Goal: Task Accomplishment & Management: Manage account settings

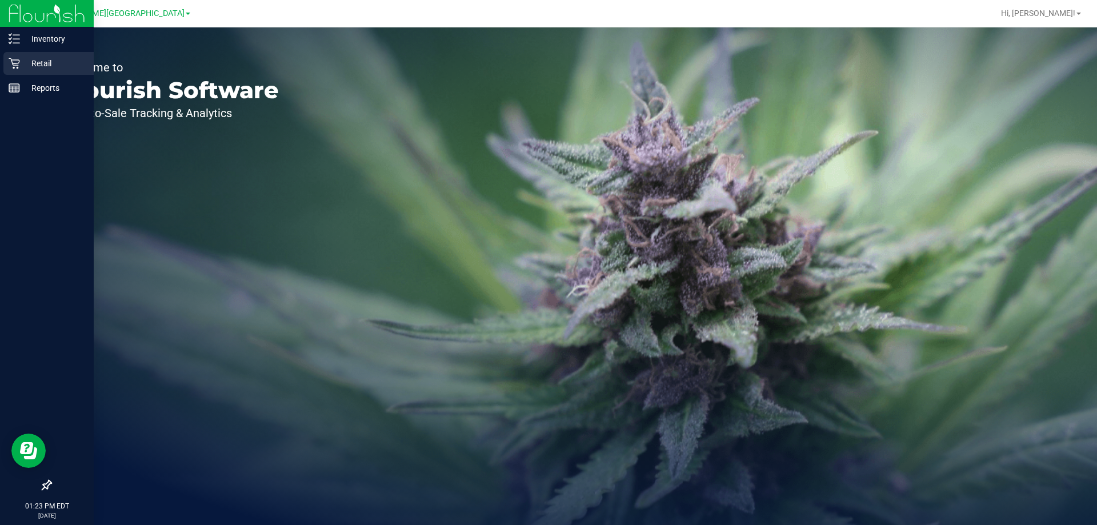
click at [25, 62] on p "Retail" at bounding box center [54, 64] width 69 height 14
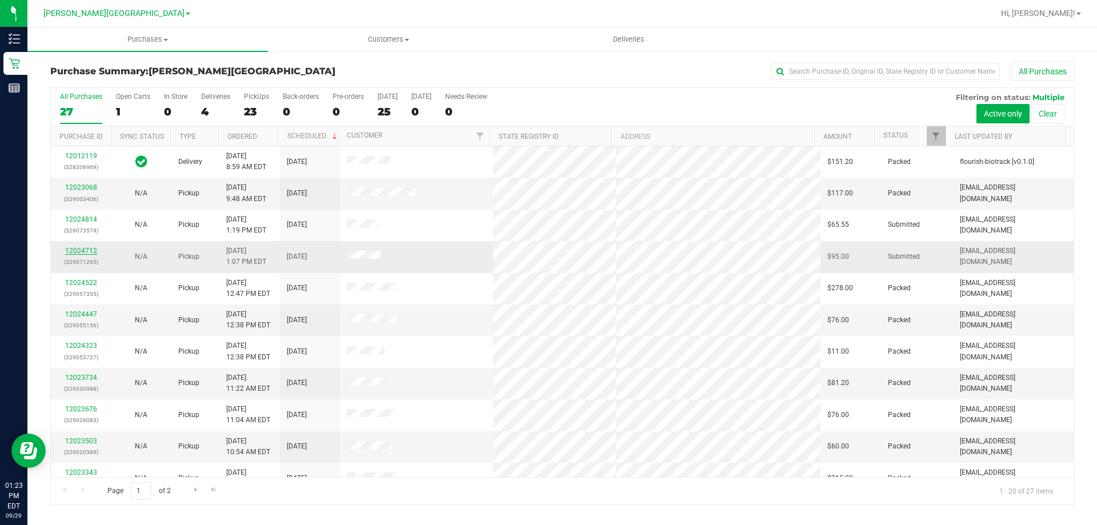
click at [79, 254] on link "12024712" at bounding box center [81, 251] width 32 height 8
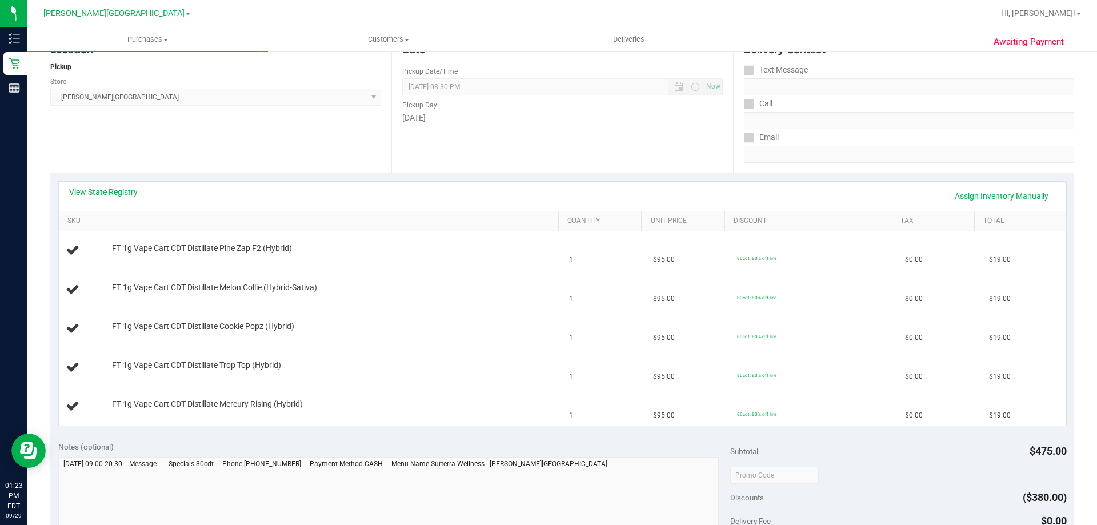
scroll to position [114, 0]
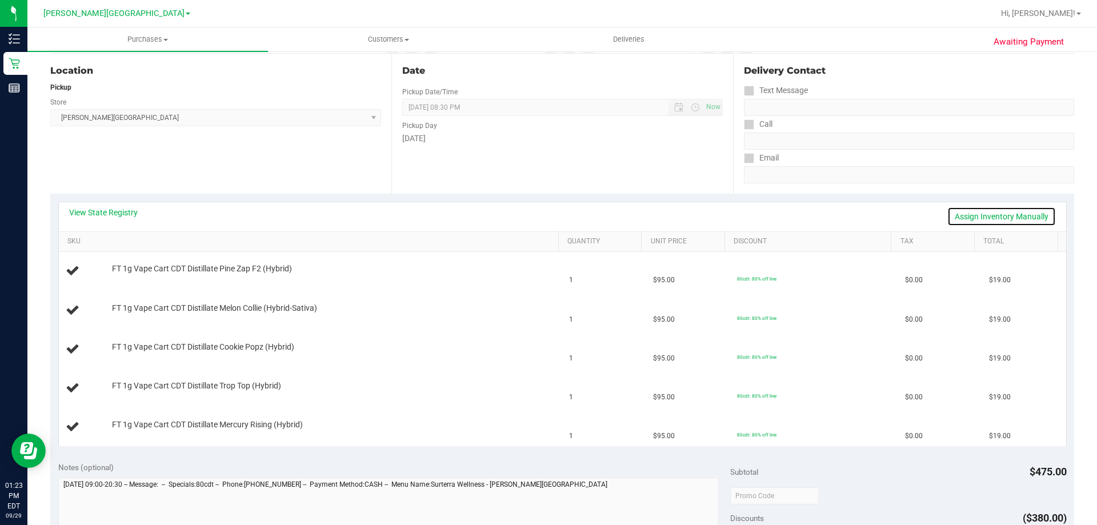
click at [994, 211] on link "Assign Inventory Manually" at bounding box center [1001, 216] width 109 height 19
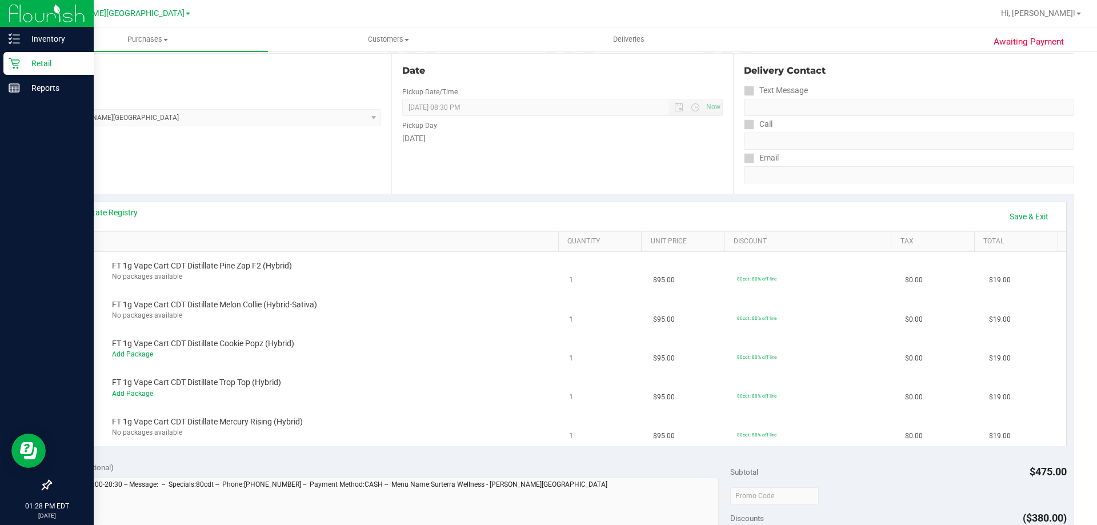
click at [30, 53] on div "Retail" at bounding box center [48, 63] width 90 height 23
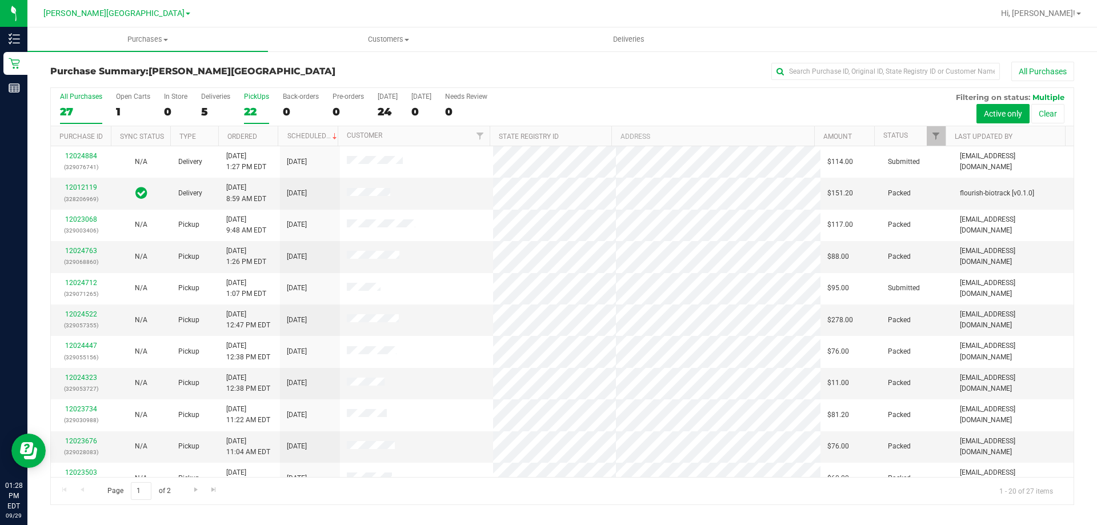
click at [253, 115] on div "22" at bounding box center [256, 111] width 25 height 13
click at [0, 0] on input "PickUps 22" at bounding box center [0, 0] width 0 height 0
click at [91, 252] on link "12024712" at bounding box center [81, 251] width 32 height 8
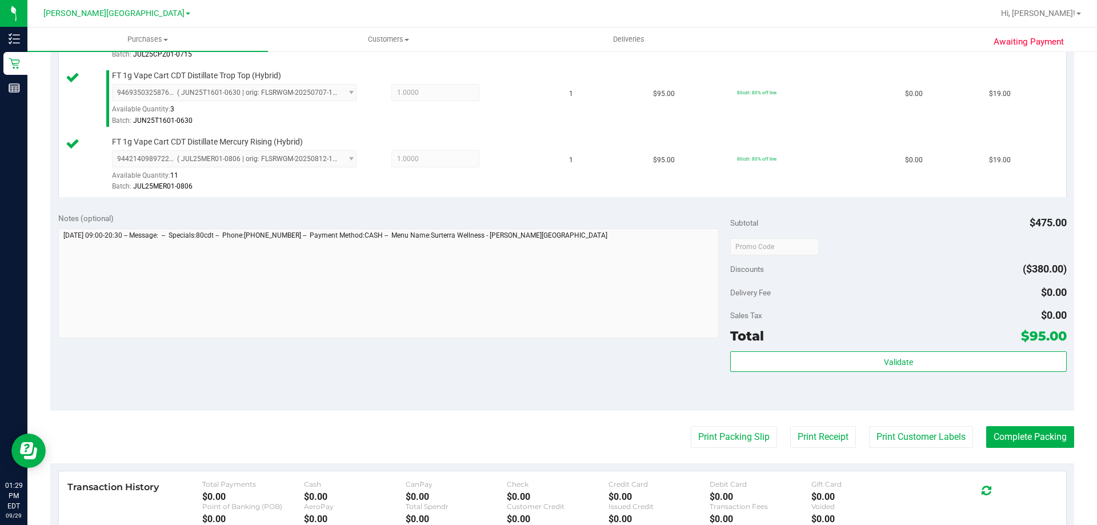
scroll to position [514, 0]
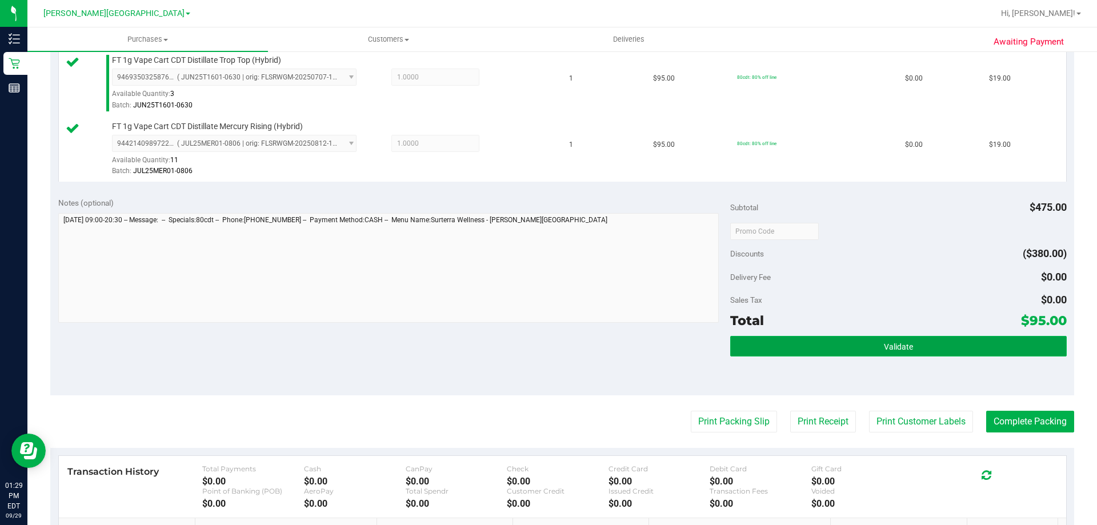
click at [863, 346] on button "Validate" at bounding box center [898, 346] width 336 height 21
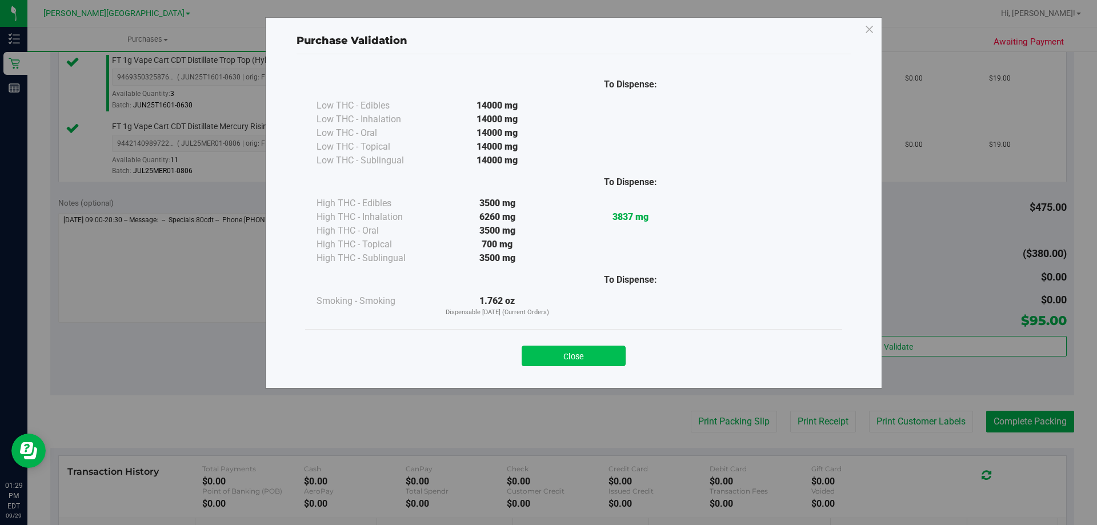
click at [573, 360] on button "Close" at bounding box center [574, 356] width 104 height 21
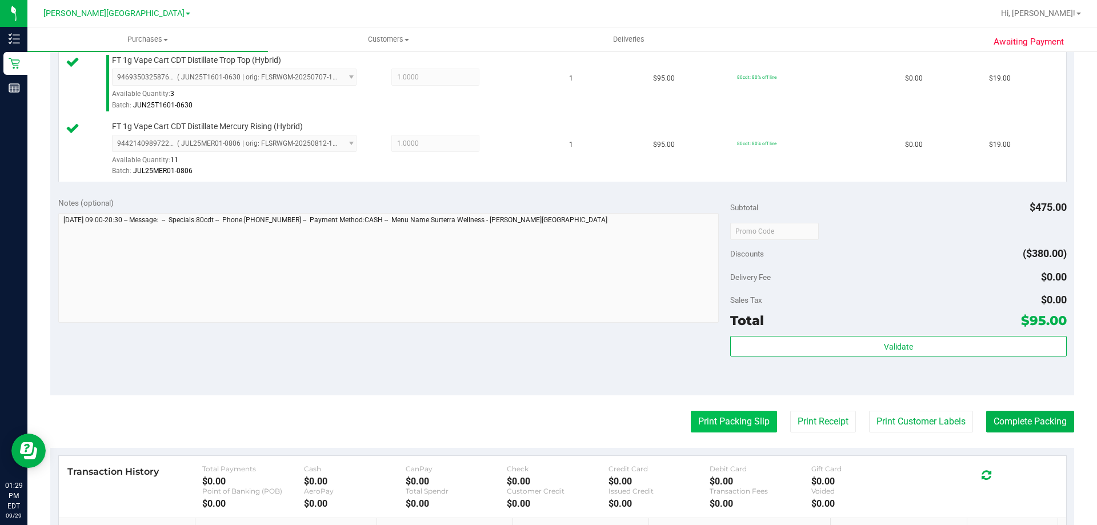
click at [728, 422] on button "Print Packing Slip" at bounding box center [734, 422] width 86 height 22
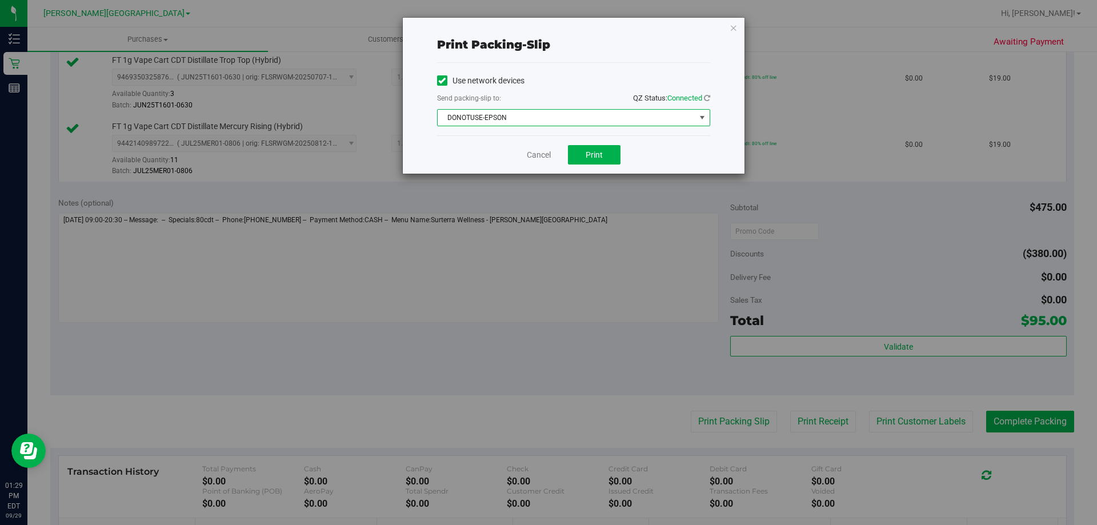
click at [587, 113] on span "DONOTUSE-EPSON" at bounding box center [567, 118] width 258 height 16
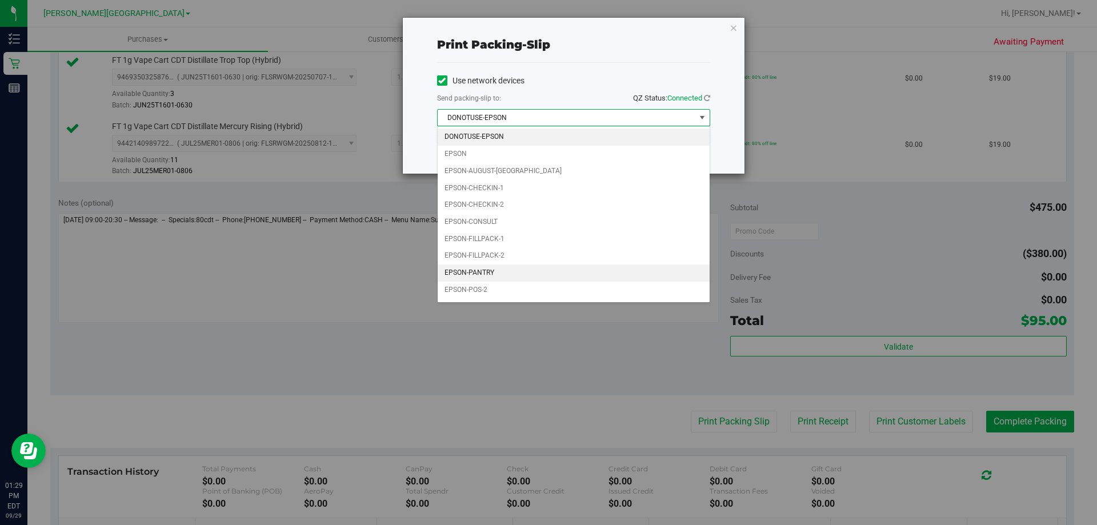
click at [488, 275] on li "EPSON-PANTRY" at bounding box center [574, 273] width 272 height 17
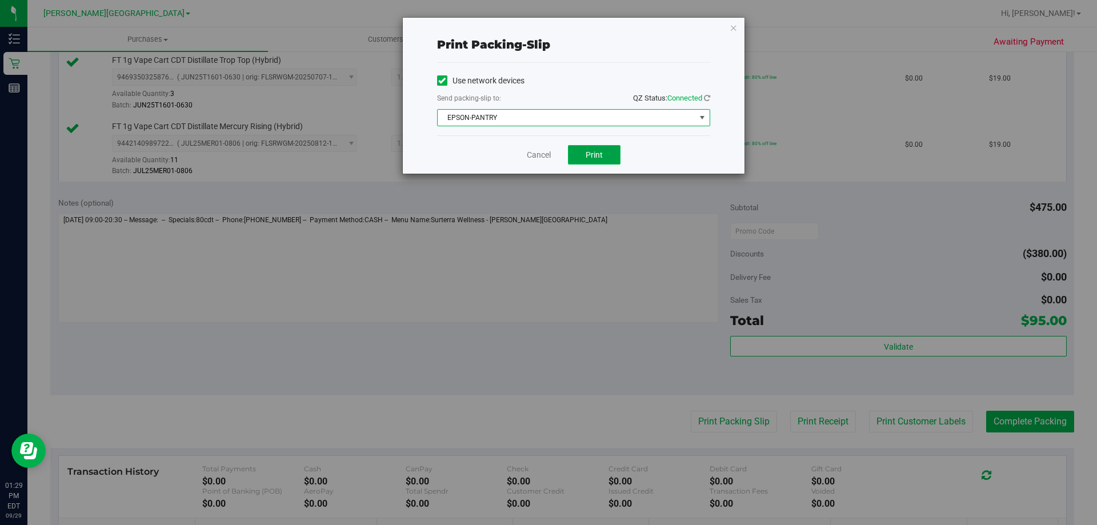
click at [590, 157] on span "Print" at bounding box center [594, 154] width 17 height 9
click at [738, 30] on div "Print packing-slip Use network devices Send packing-slip to: QZ Status: Connect…" at bounding box center [574, 96] width 342 height 156
click at [736, 29] on icon "button" at bounding box center [734, 28] width 8 height 14
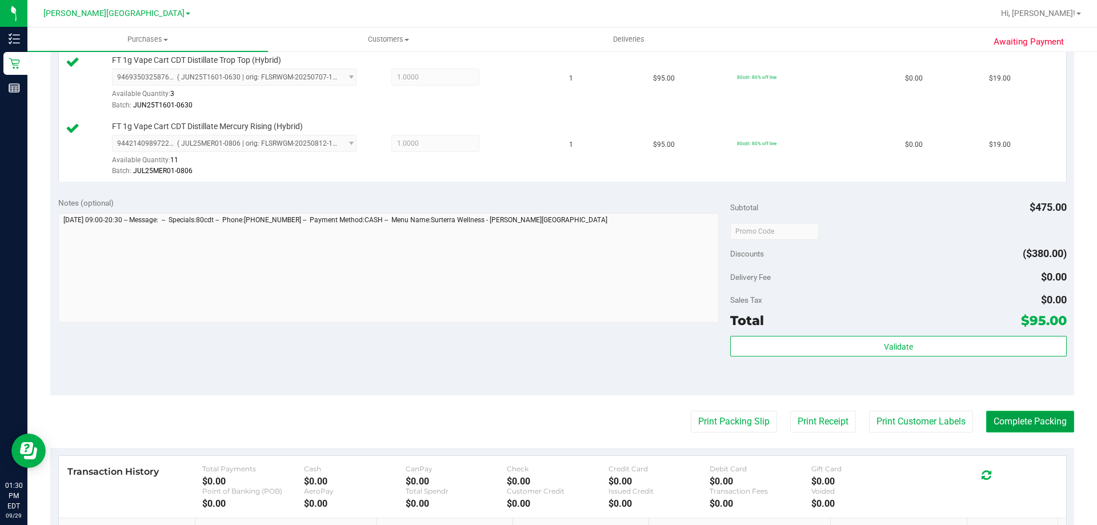
click at [1030, 419] on button "Complete Packing" at bounding box center [1030, 422] width 88 height 22
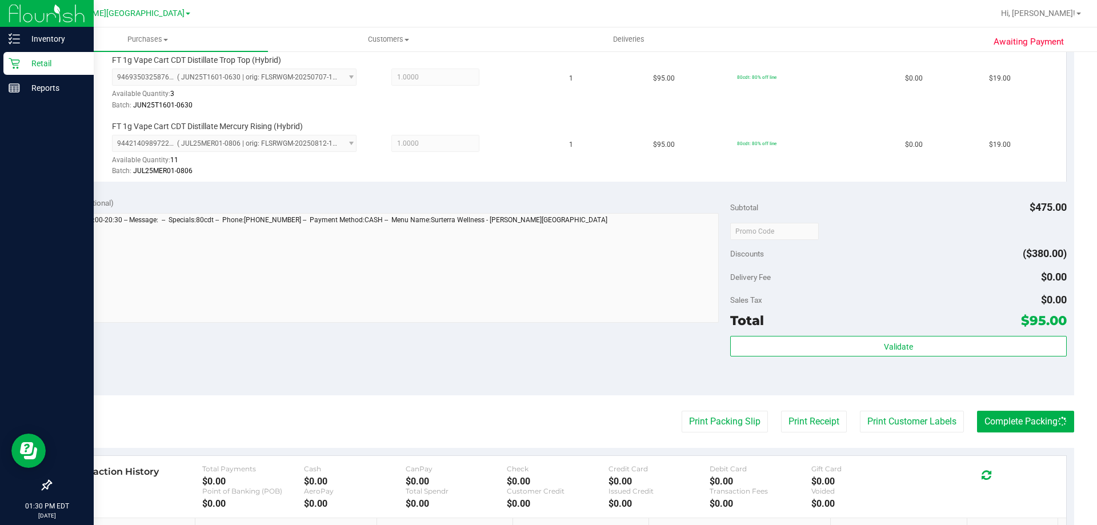
click at [34, 67] on p "Retail" at bounding box center [54, 64] width 69 height 14
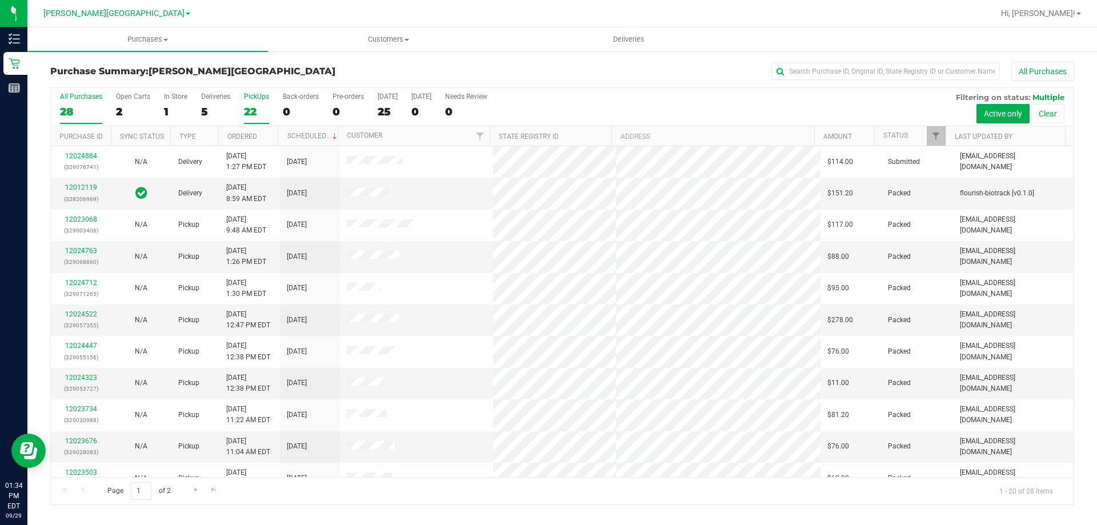
click at [246, 110] on div "22" at bounding box center [256, 111] width 25 height 13
click at [0, 0] on input "PickUps 22" at bounding box center [0, 0] width 0 height 0
click at [85, 189] on link "12024814" at bounding box center [81, 187] width 32 height 8
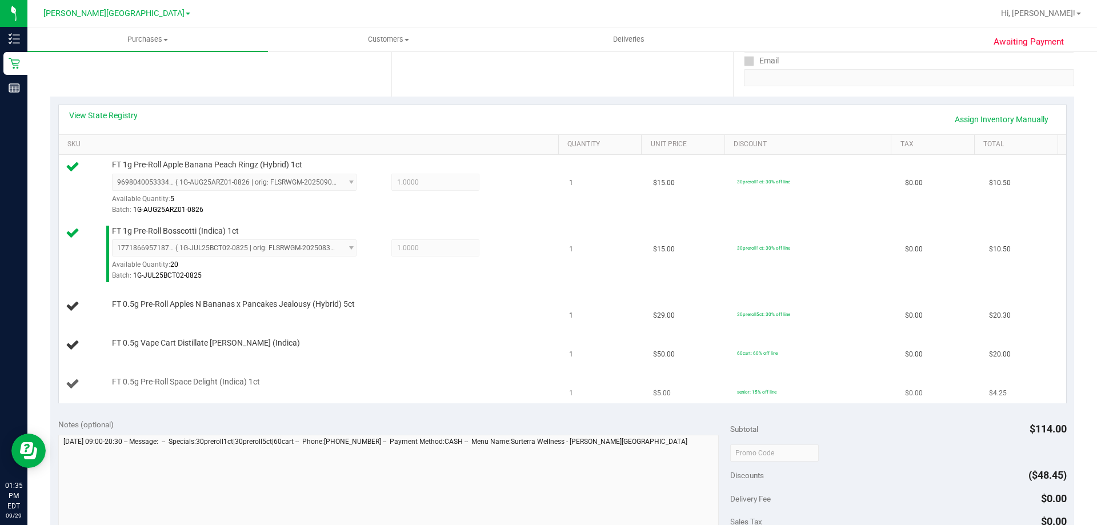
scroll to position [229, 0]
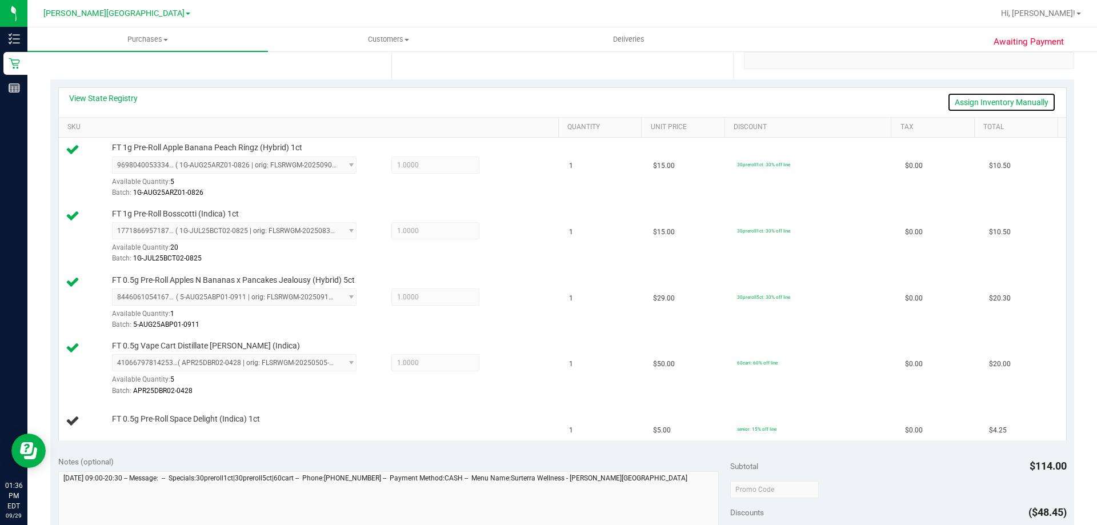
click at [972, 103] on link "Assign Inventory Manually" at bounding box center [1001, 102] width 109 height 19
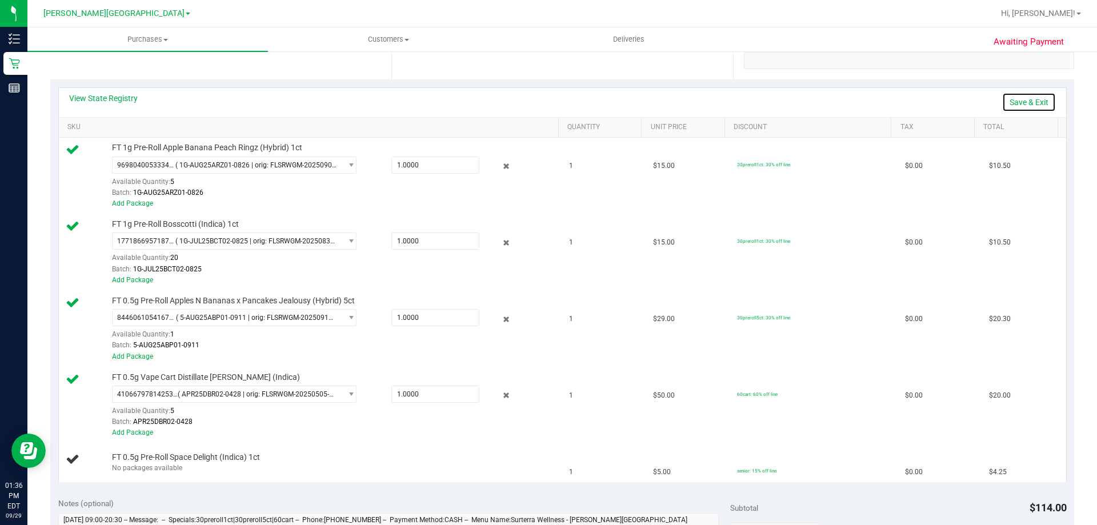
click at [1014, 107] on link "Save & Exit" at bounding box center [1029, 102] width 54 height 19
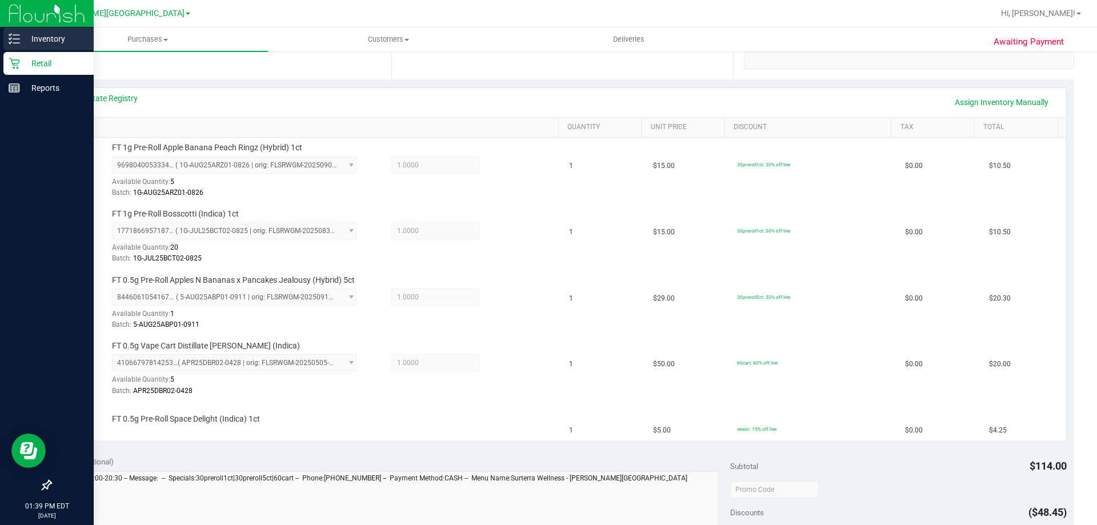
click at [39, 35] on p "Inventory" at bounding box center [54, 39] width 69 height 14
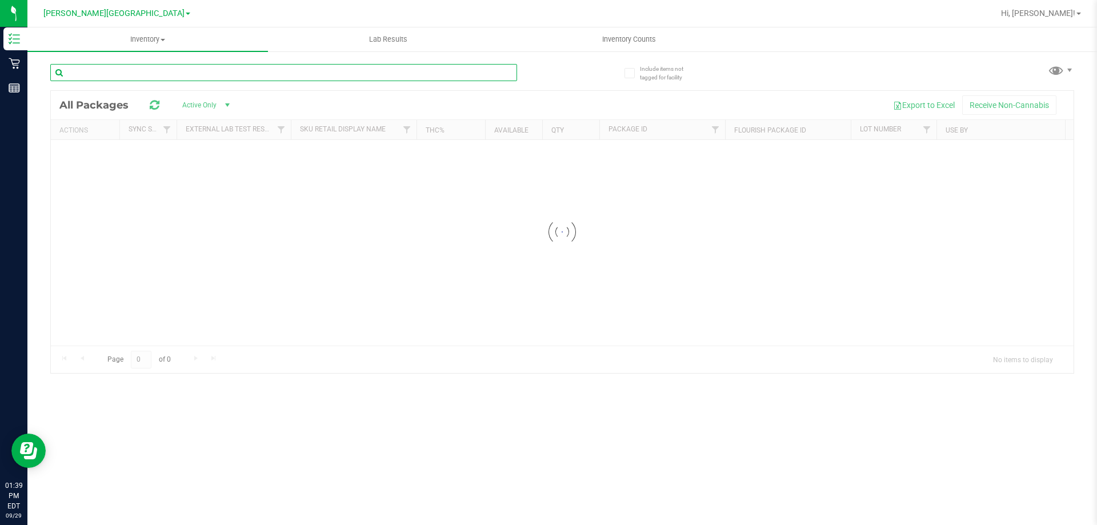
click at [155, 73] on input "text" at bounding box center [283, 72] width 467 height 17
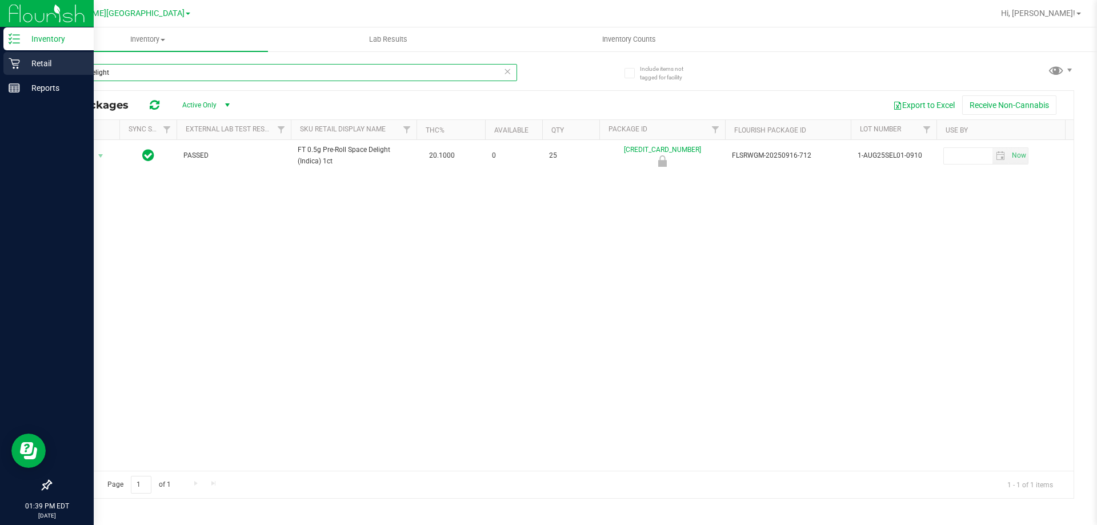
type input "space delight"
click at [38, 58] on p "Retail" at bounding box center [54, 64] width 69 height 14
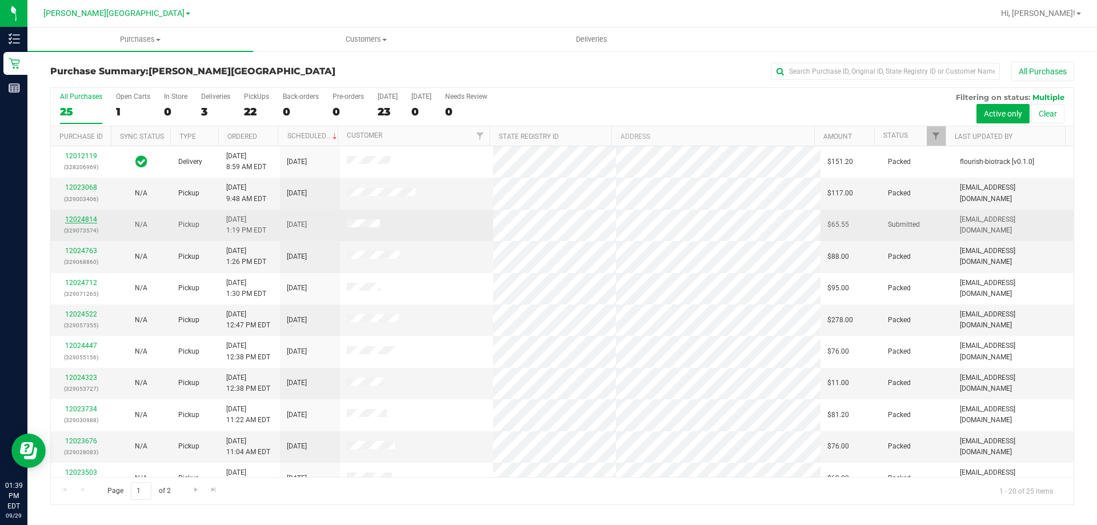
click at [83, 217] on link "12024814" at bounding box center [81, 219] width 32 height 8
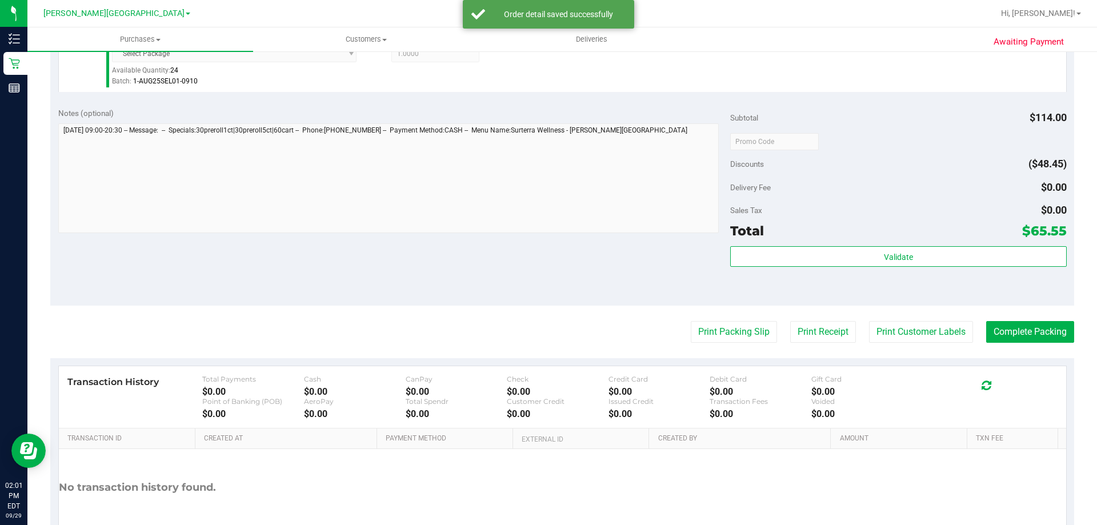
scroll to position [686, 0]
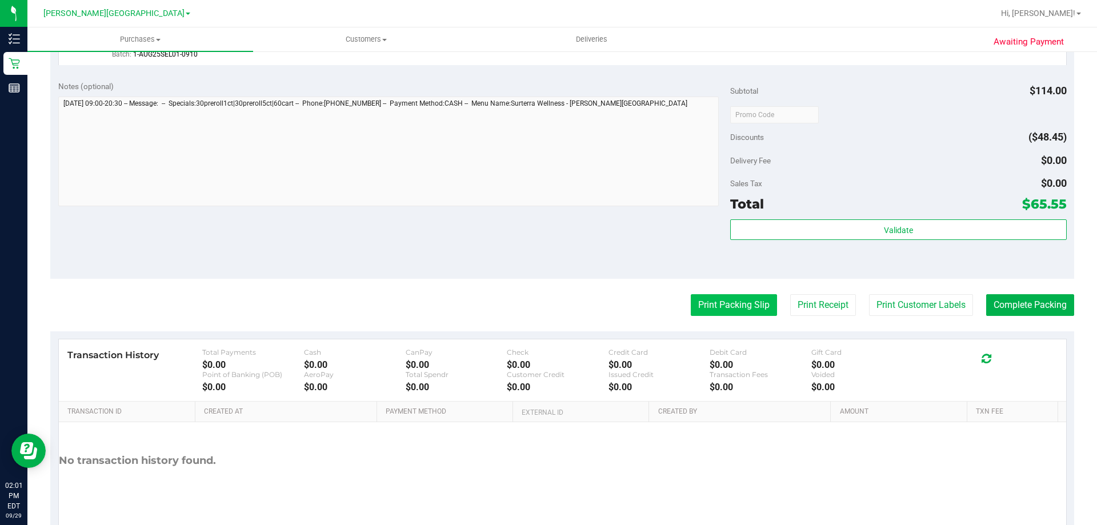
click at [703, 305] on button "Print Packing Slip" at bounding box center [734, 305] width 86 height 22
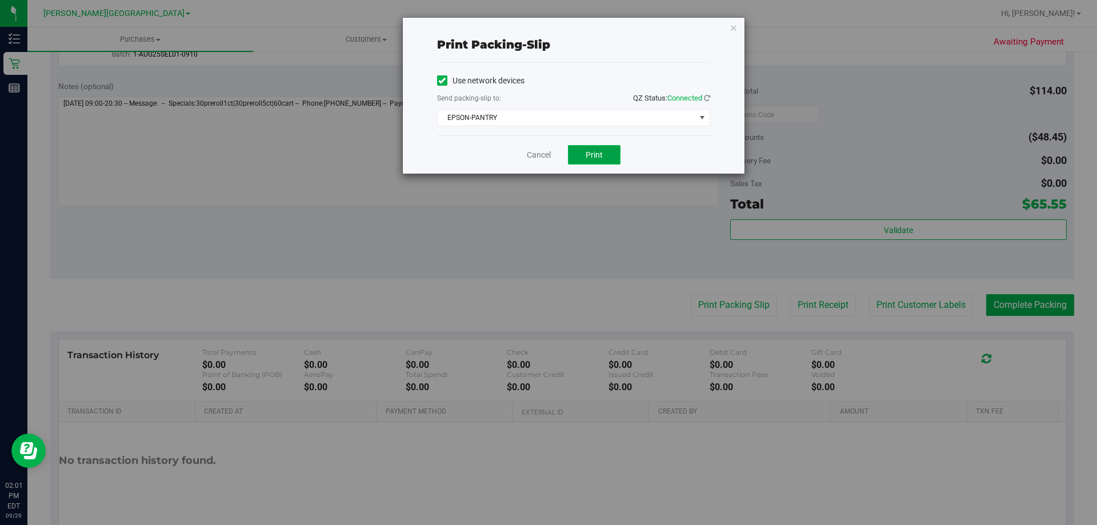
click at [596, 153] on span "Print" at bounding box center [594, 154] width 17 height 9
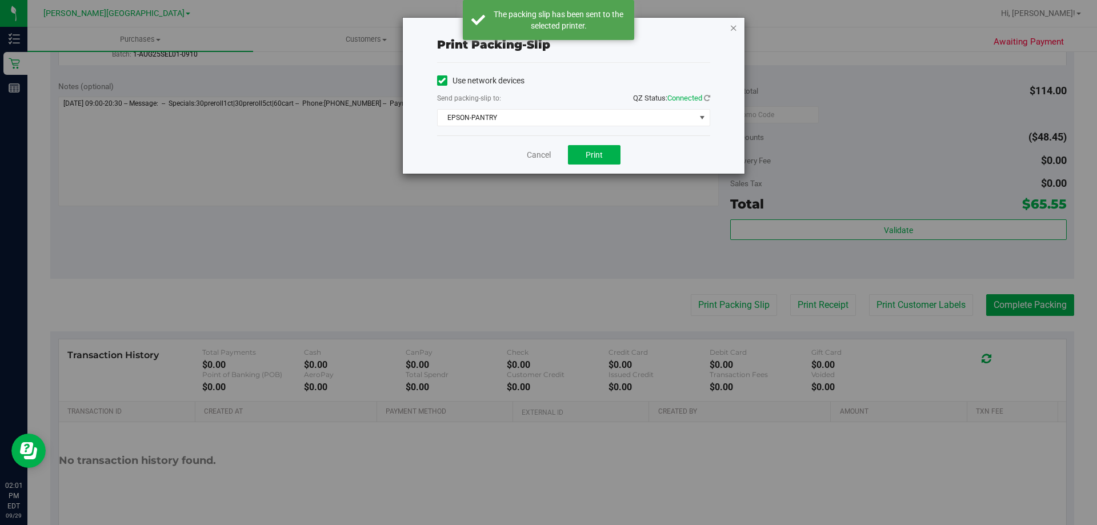
click at [736, 28] on icon "button" at bounding box center [734, 28] width 8 height 14
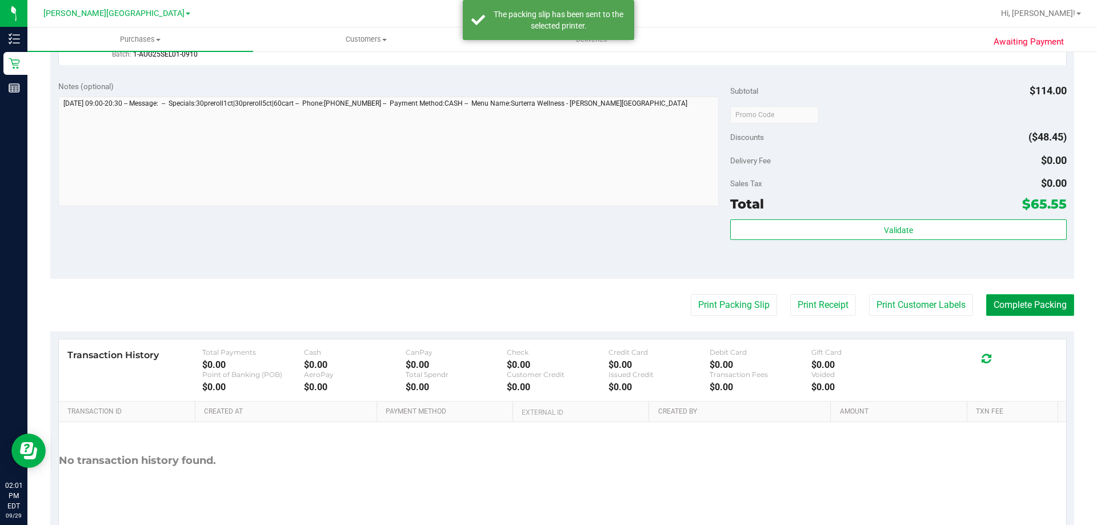
click at [1011, 310] on button "Complete Packing" at bounding box center [1030, 305] width 88 height 22
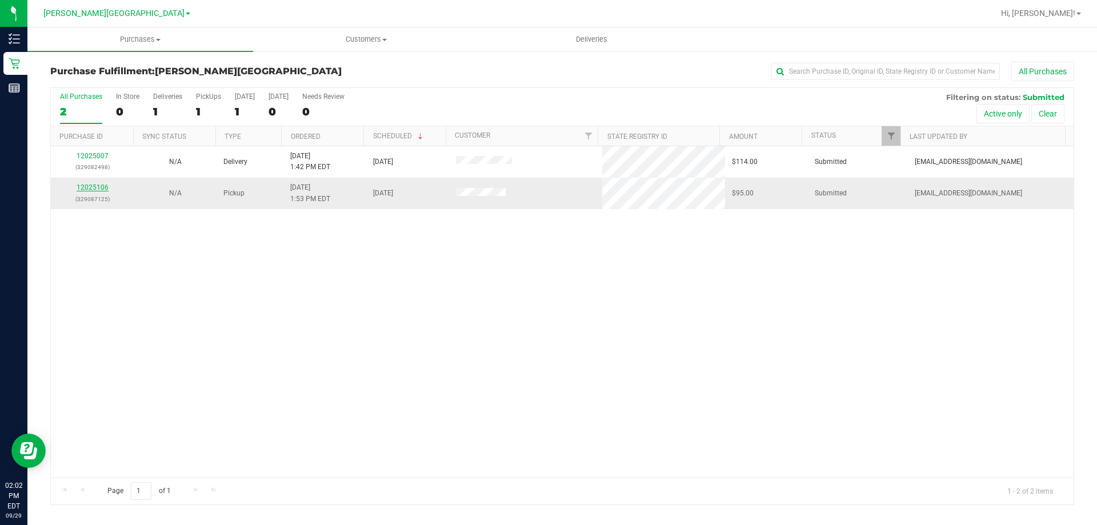
click at [93, 186] on link "12025106" at bounding box center [93, 187] width 32 height 8
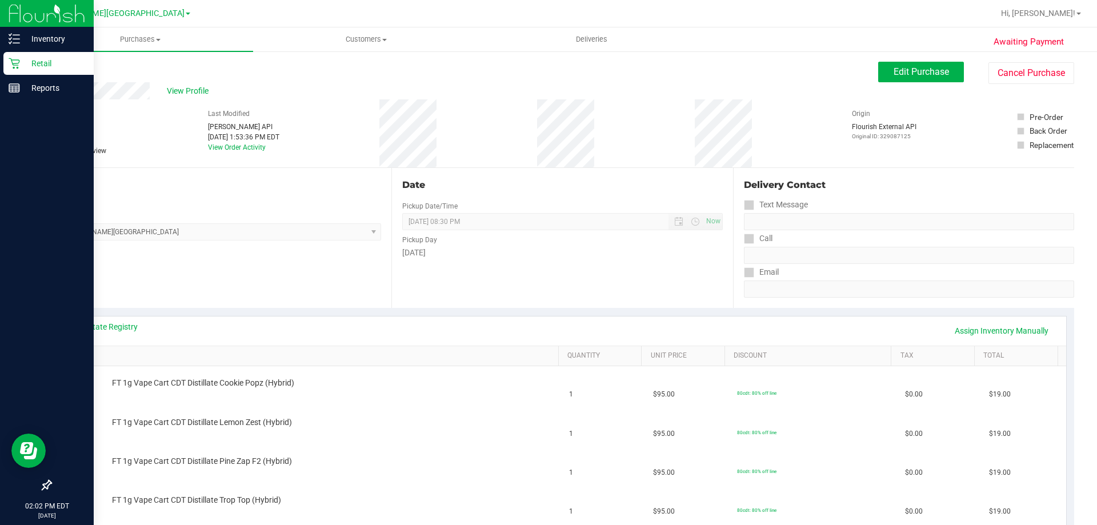
click at [10, 66] on icon at bounding box center [14, 63] width 11 height 11
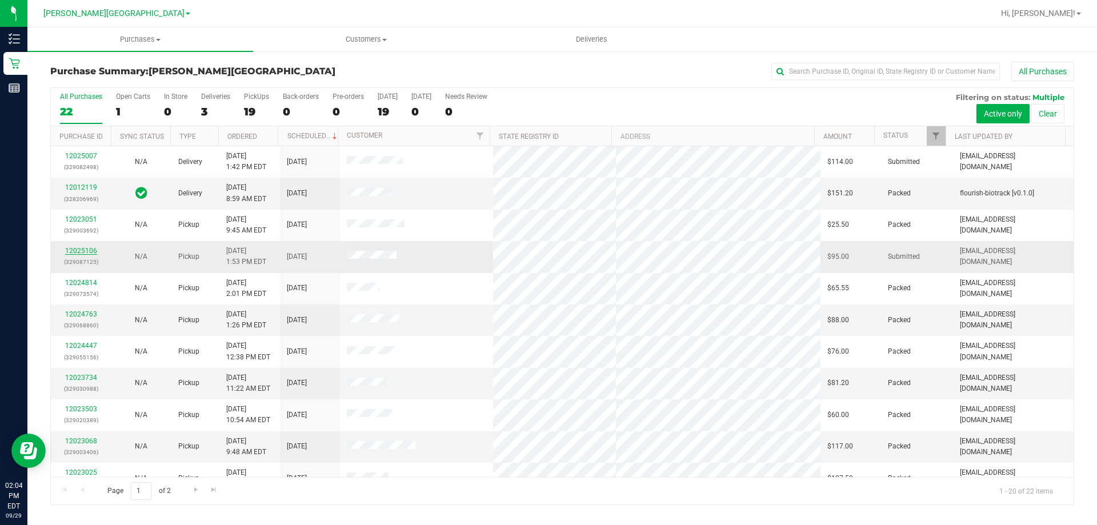
click at [79, 251] on link "12025106" at bounding box center [81, 251] width 32 height 8
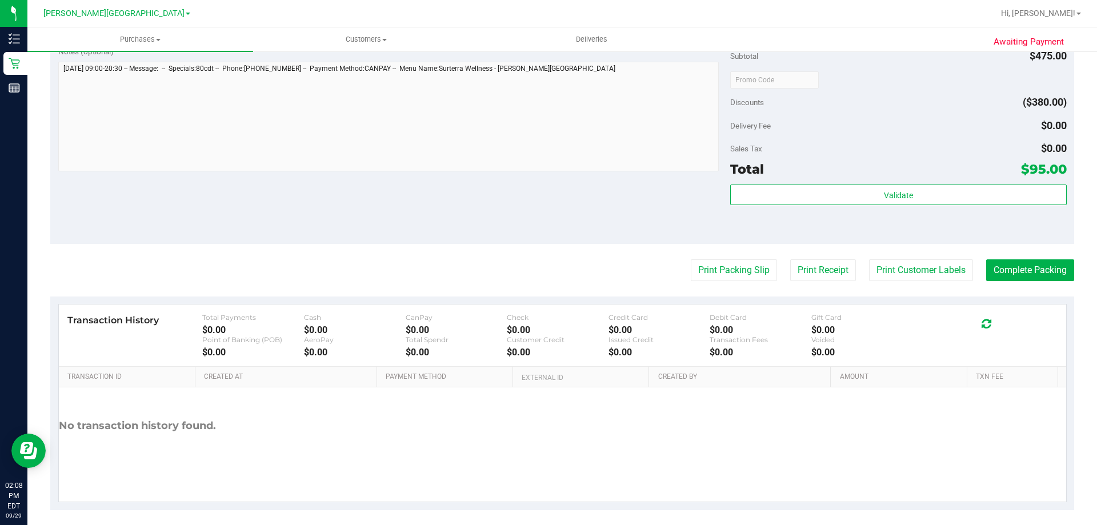
scroll to position [674, 0]
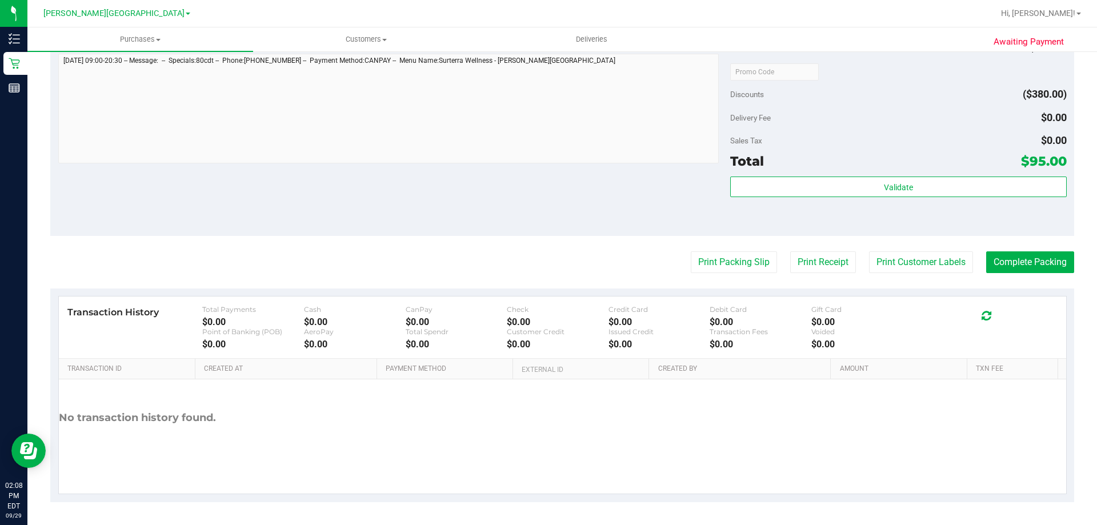
click at [872, 198] on div "Validate" at bounding box center [898, 202] width 336 height 51
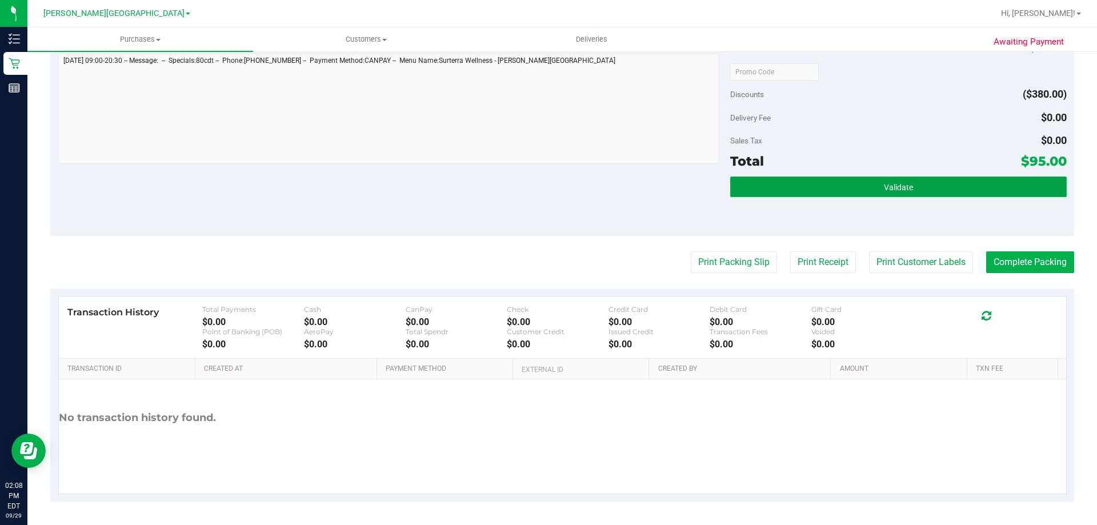
click at [871, 191] on button "Validate" at bounding box center [898, 187] width 336 height 21
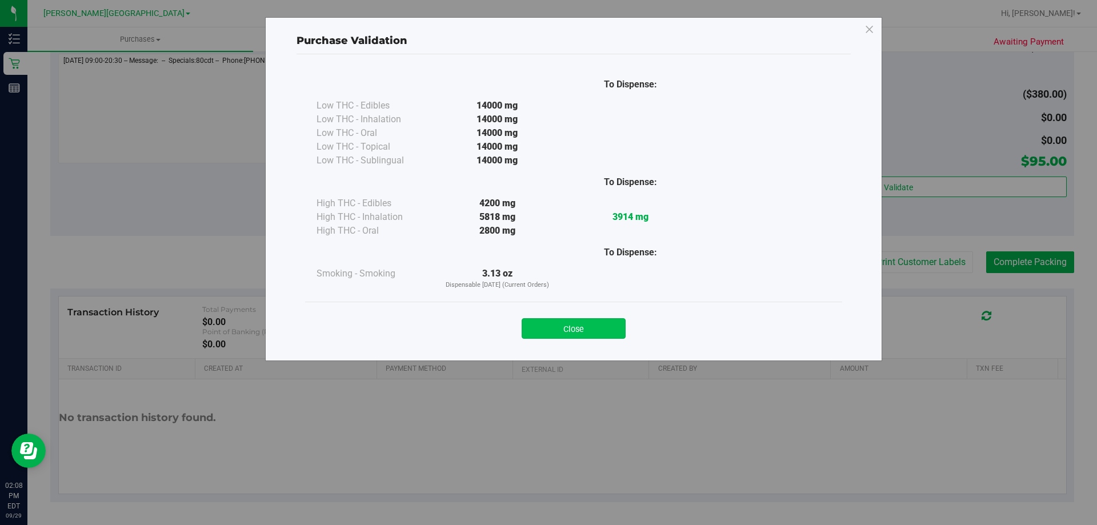
click at [562, 309] on div "Close" at bounding box center [573, 325] width 537 height 46
drag, startPoint x: 570, startPoint y: 333, endPoint x: 578, endPoint y: 332, distance: 8.1
click at [570, 334] on button "Close" at bounding box center [574, 328] width 104 height 21
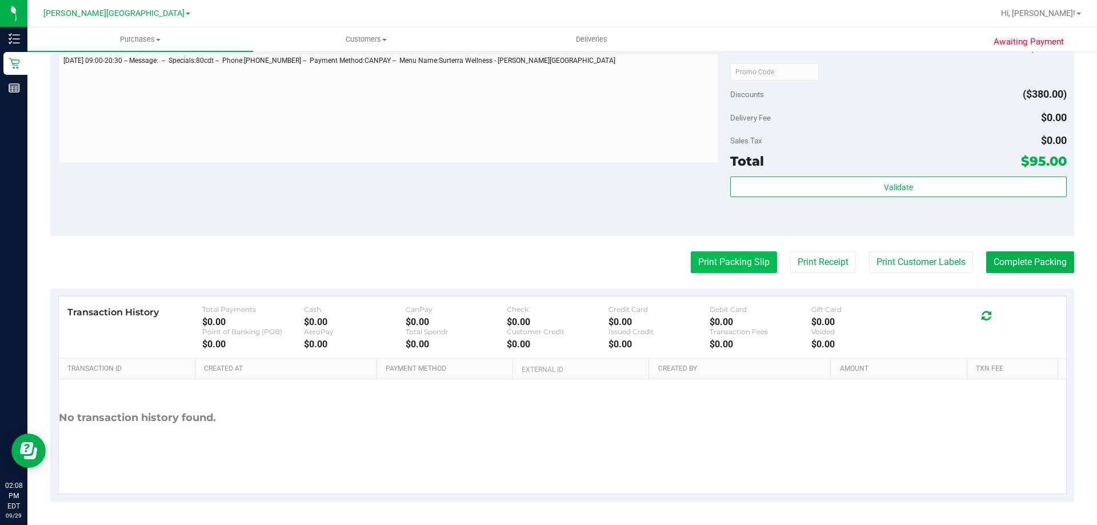
click at [740, 257] on button "Print Packing Slip" at bounding box center [734, 262] width 86 height 22
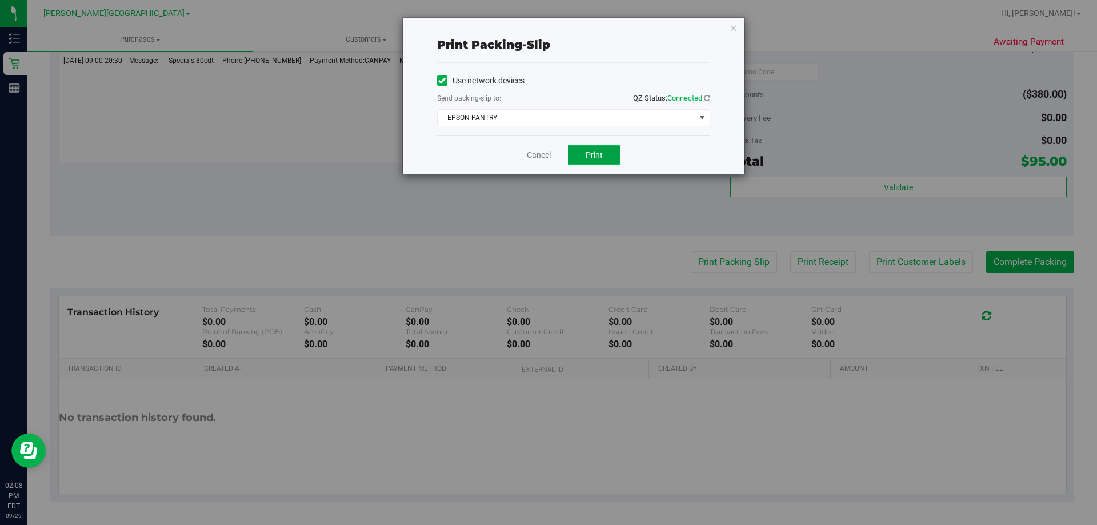
click at [593, 147] on button "Print" at bounding box center [594, 154] width 53 height 19
click at [732, 28] on icon "button" at bounding box center [734, 28] width 8 height 14
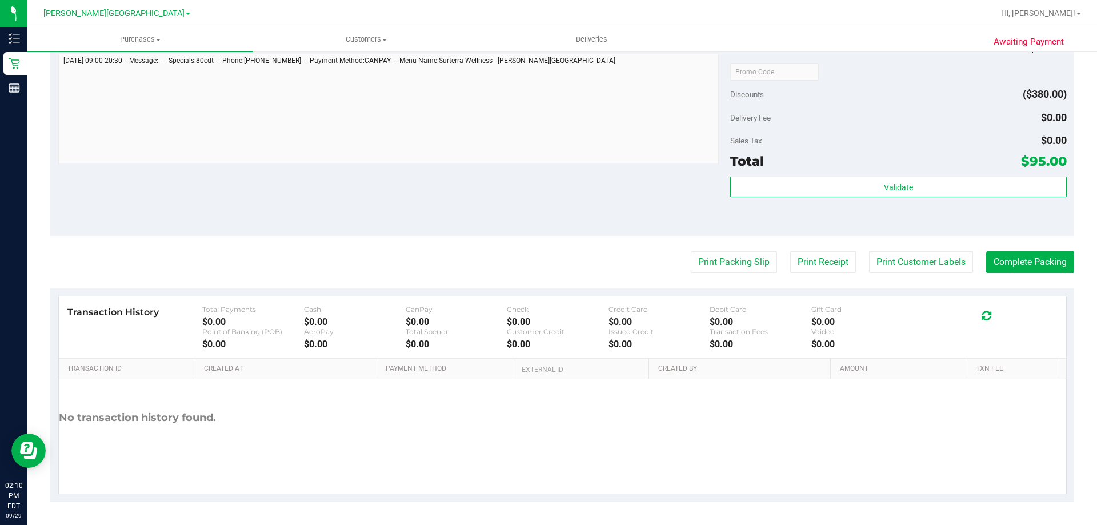
click at [1061, 267] on button "Complete Packing" at bounding box center [1030, 262] width 88 height 22
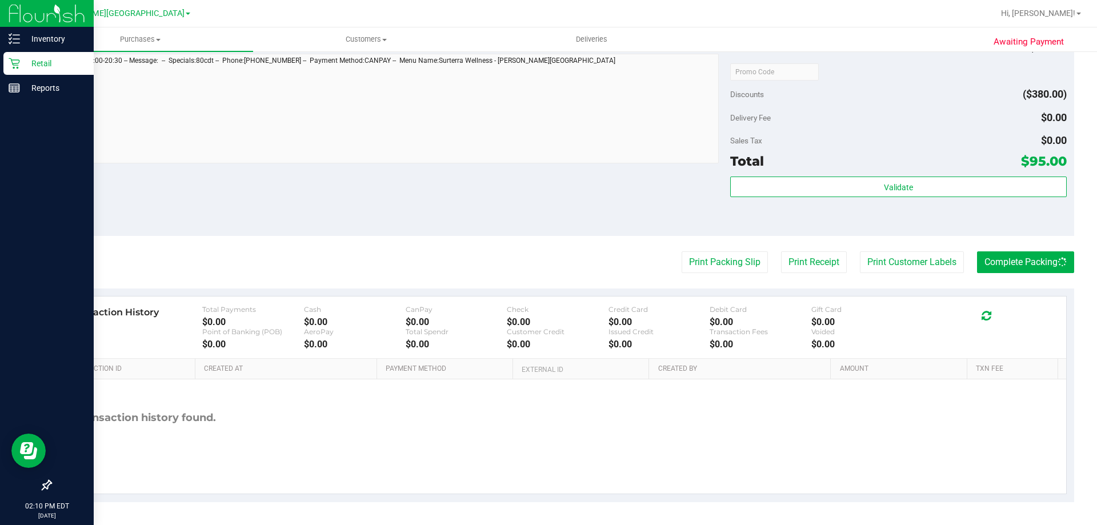
click at [16, 61] on icon at bounding box center [14, 63] width 11 height 11
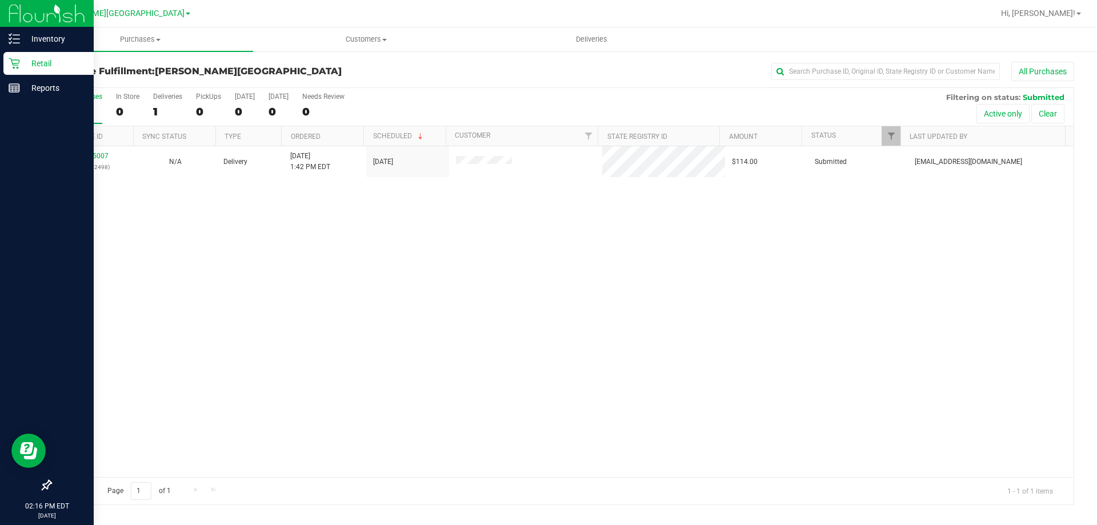
click at [39, 64] on p "Retail" at bounding box center [54, 64] width 69 height 14
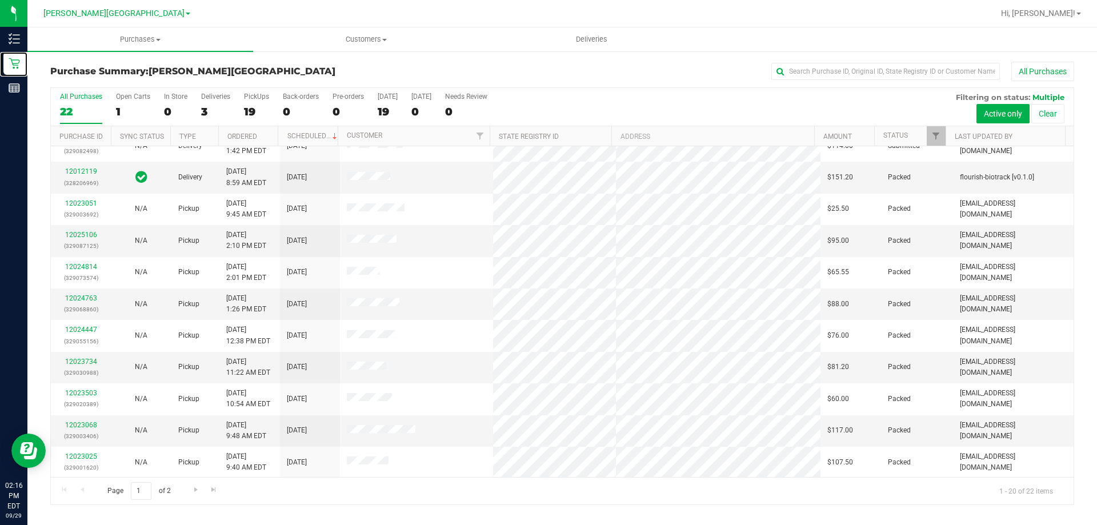
scroll to position [302, 0]
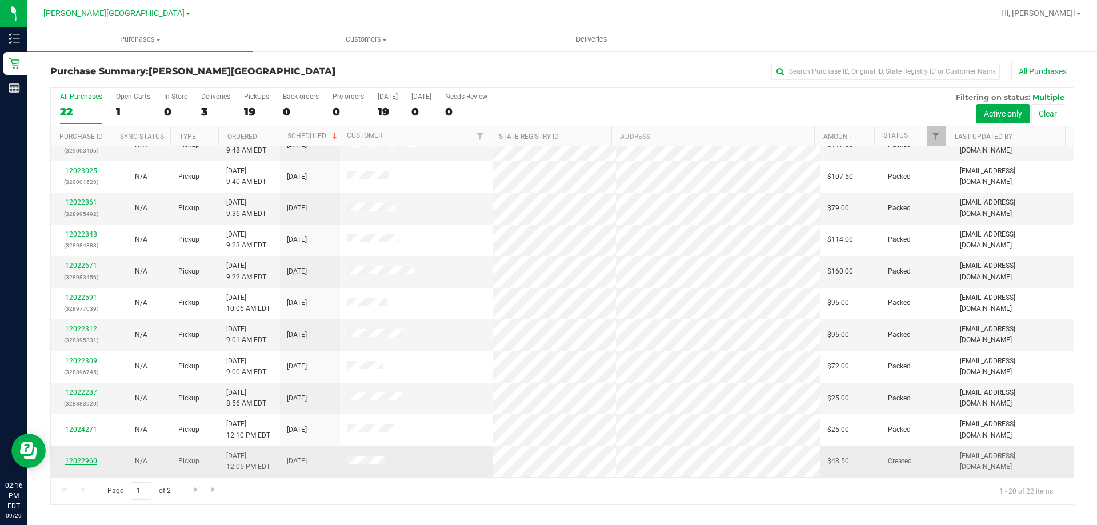
click at [82, 460] on link "12022960" at bounding box center [81, 461] width 32 height 8
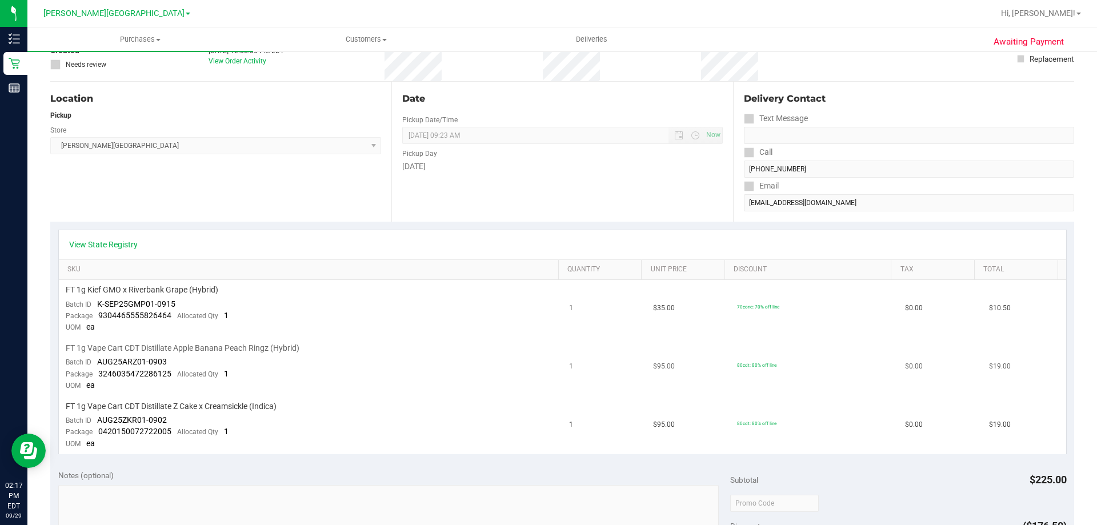
scroll to position [229, 0]
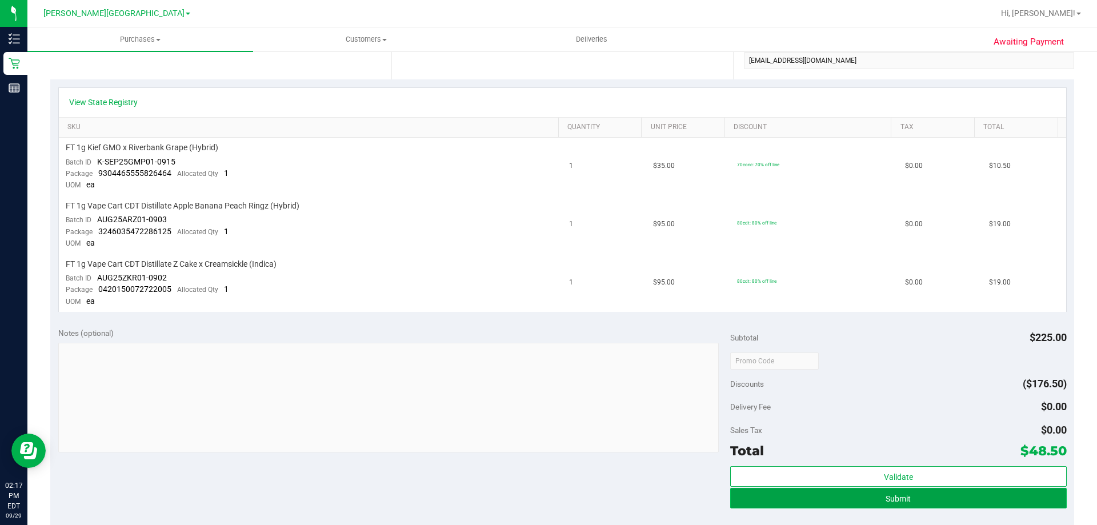
click at [838, 496] on button "Submit" at bounding box center [898, 498] width 336 height 21
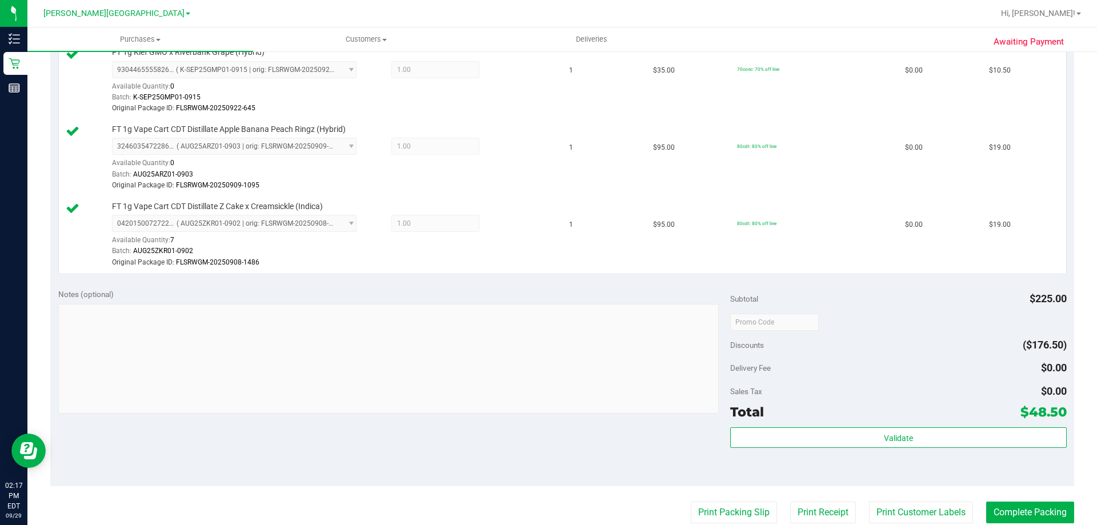
scroll to position [457, 0]
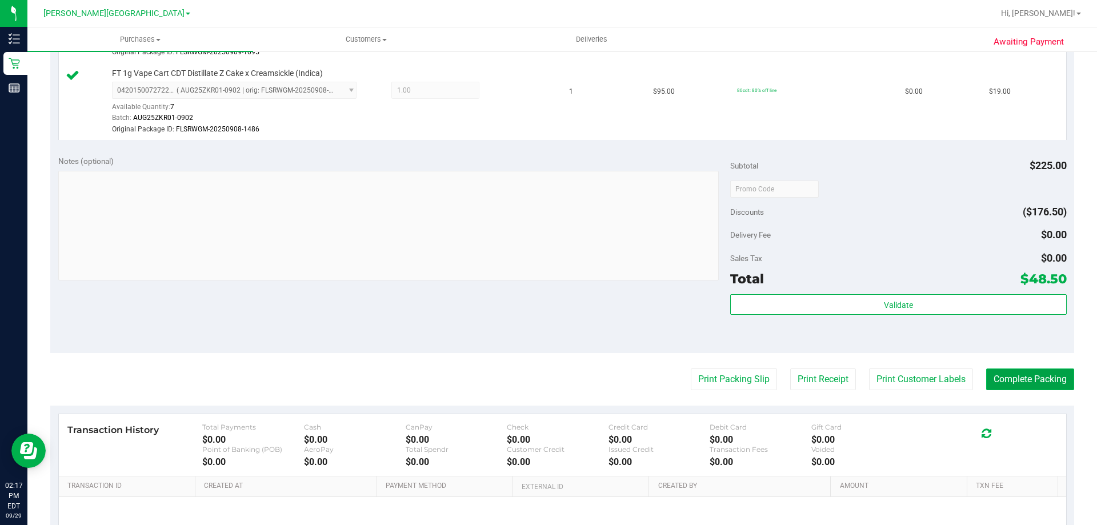
click at [993, 377] on button "Complete Packing" at bounding box center [1030, 380] width 88 height 22
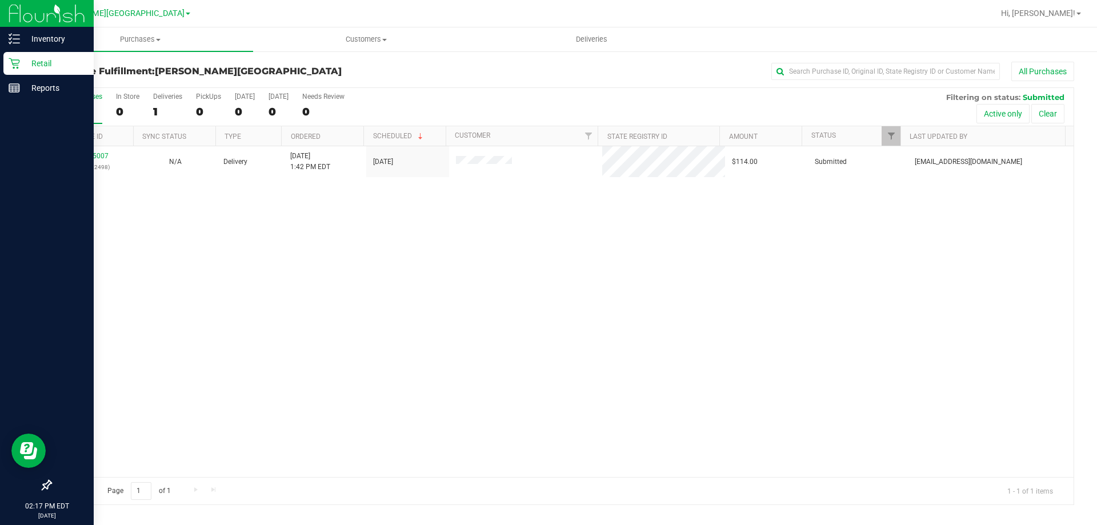
click at [16, 63] on icon at bounding box center [14, 63] width 11 height 11
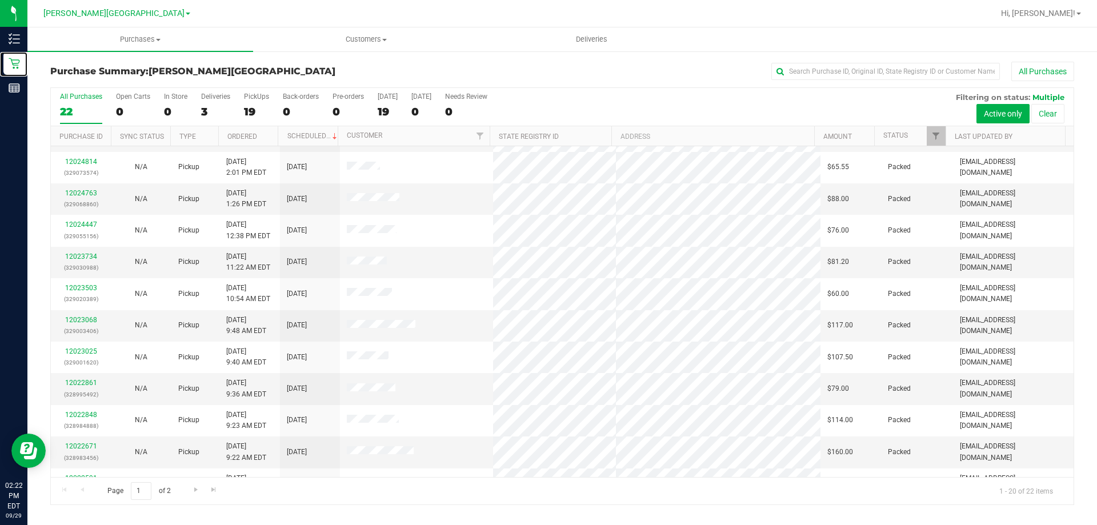
scroll to position [302, 0]
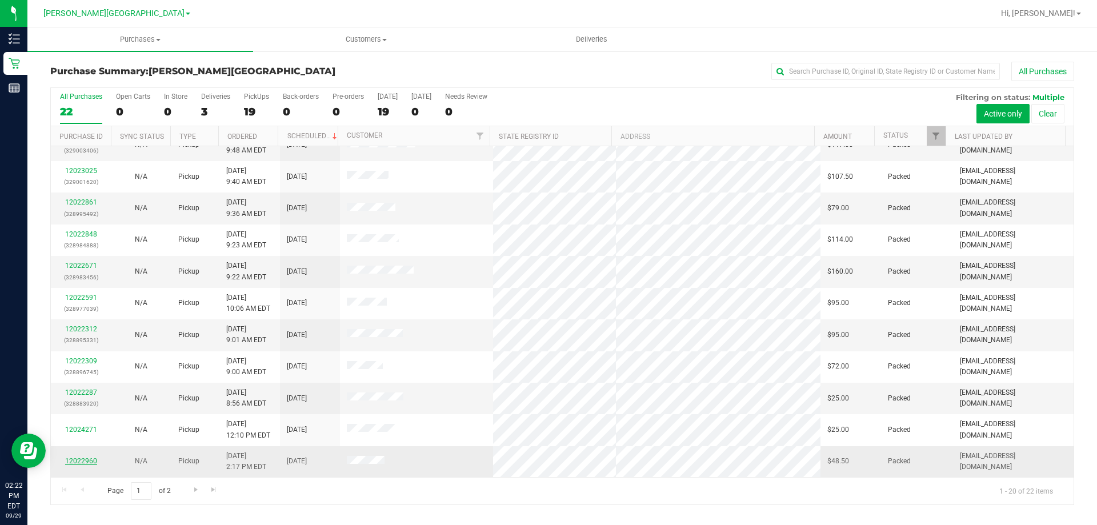
click at [77, 462] on link "12022960" at bounding box center [81, 461] width 32 height 8
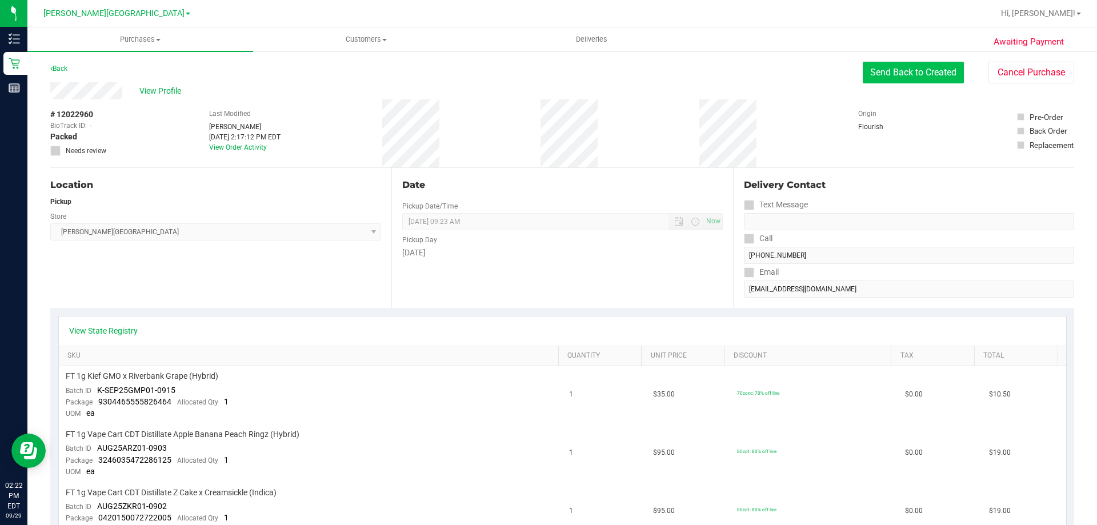
click at [893, 74] on button "Send Back to Created" at bounding box center [913, 73] width 101 height 22
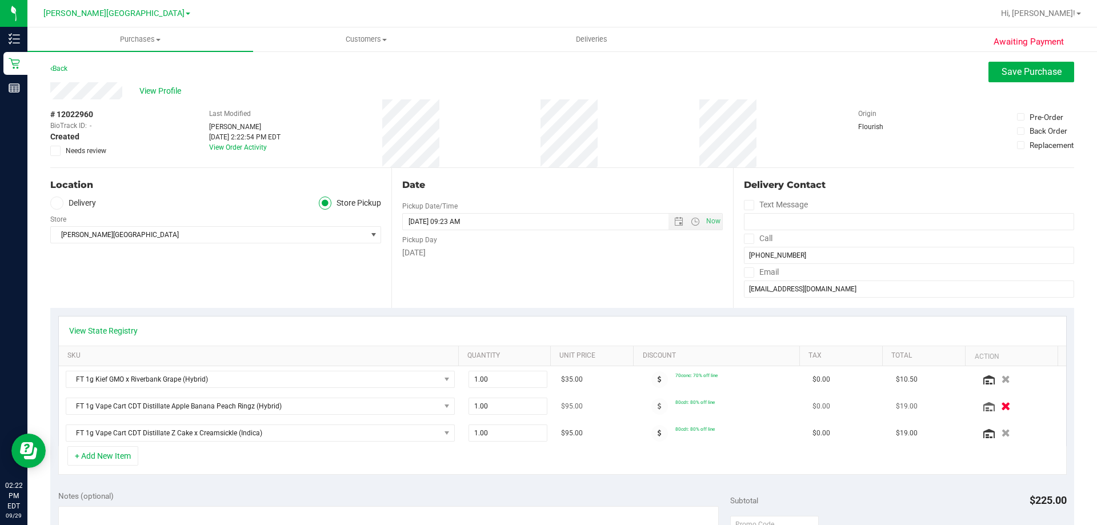
click at [1001, 406] on icon "button" at bounding box center [1006, 406] width 10 height 9
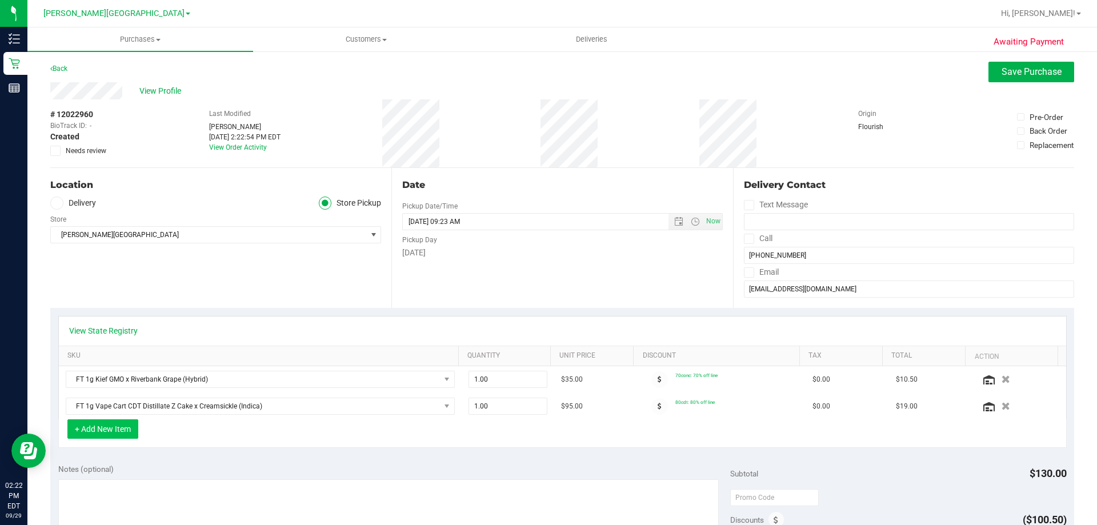
click at [126, 424] on button "+ Add New Item" at bounding box center [102, 428] width 71 height 19
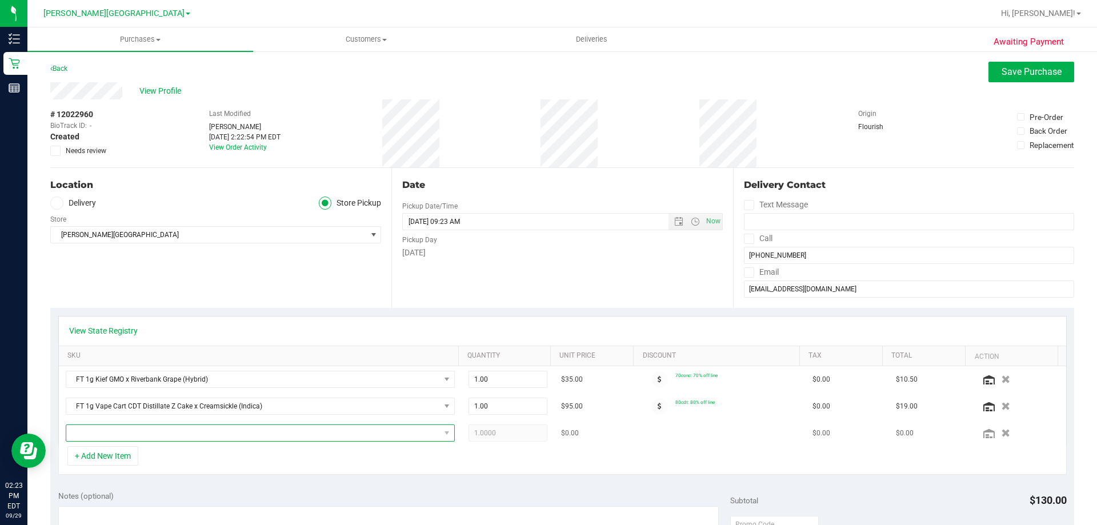
click at [135, 437] on span "NO DATA FOUND" at bounding box center [253, 433] width 374 height 16
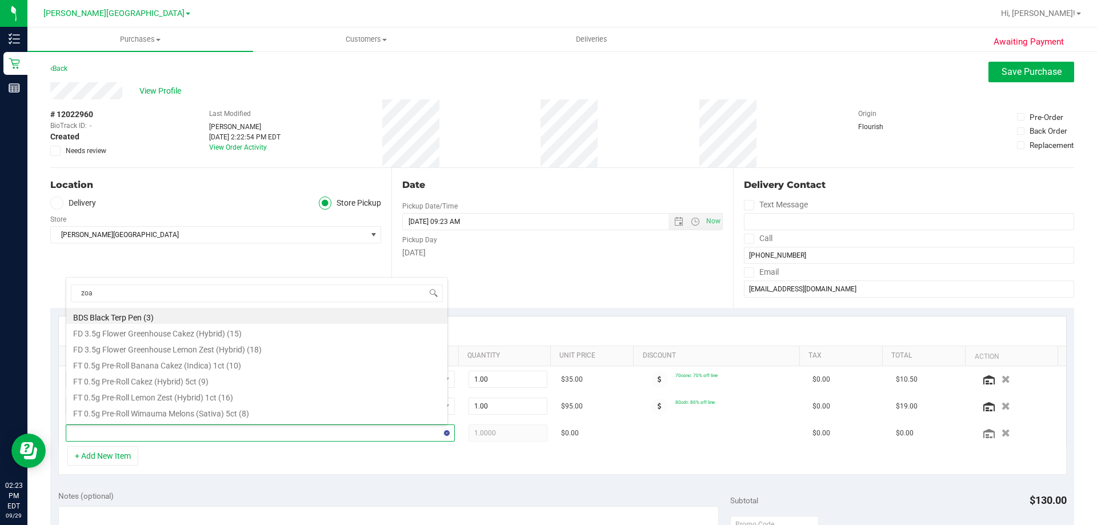
type input "zoap"
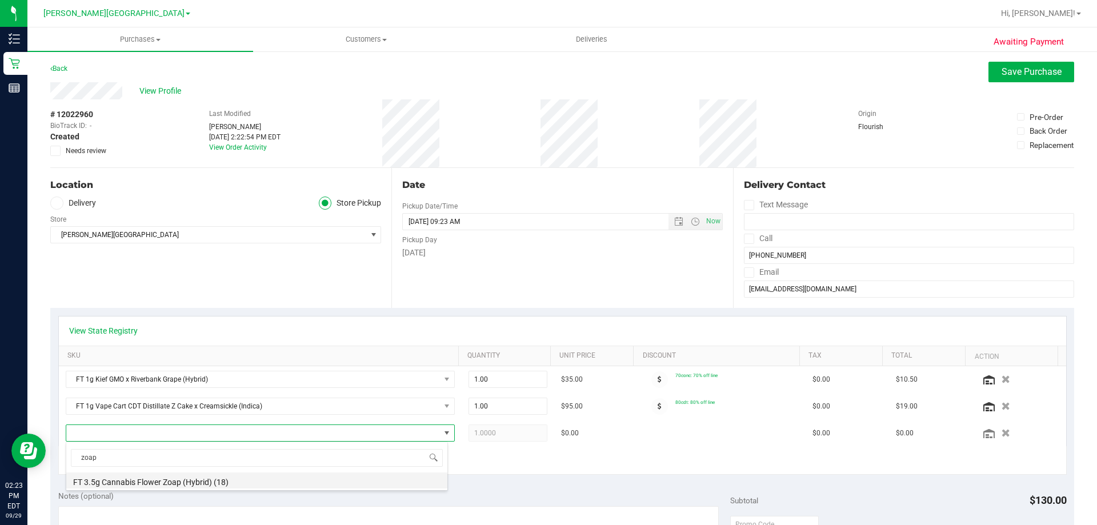
click at [181, 479] on li "FT 3.5g Cannabis Flower Zoap (Hybrid) (18)" at bounding box center [256, 480] width 381 height 16
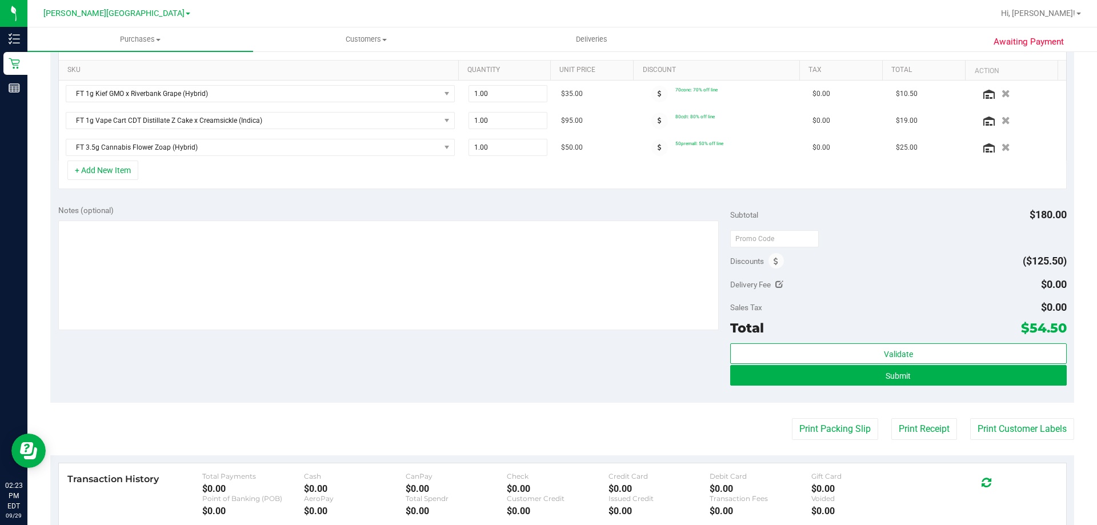
scroll to position [229, 0]
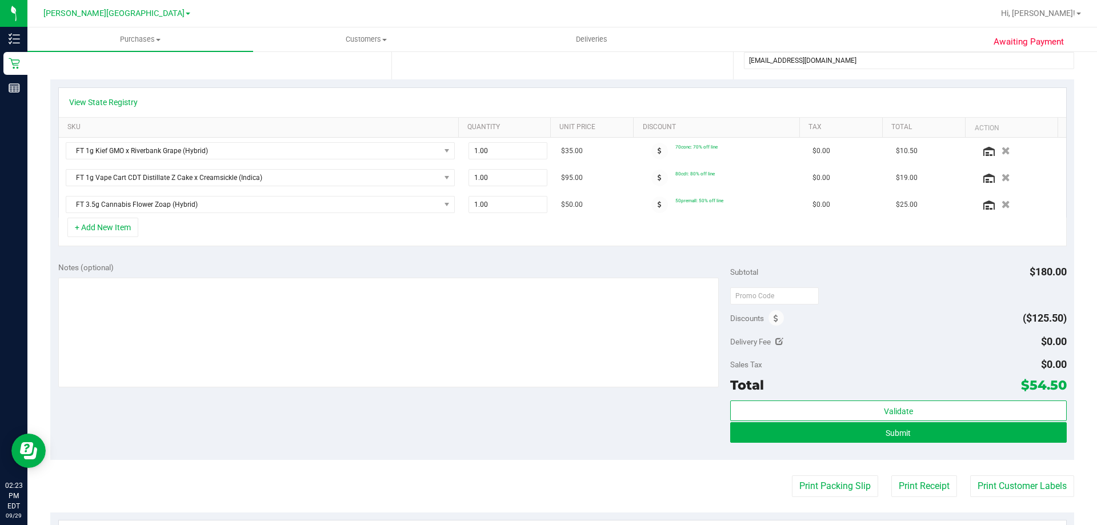
click at [926, 444] on div "Validate Submit" at bounding box center [898, 425] width 336 height 51
click at [928, 431] on button "Submit" at bounding box center [898, 432] width 336 height 21
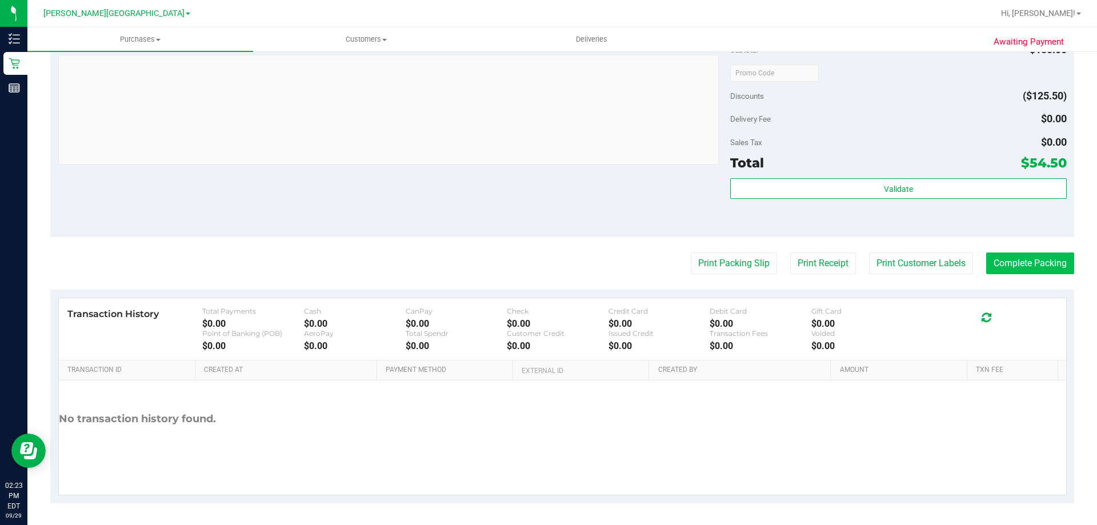
scroll to position [563, 0]
click at [1005, 262] on button "Complete Packing" at bounding box center [1030, 262] width 88 height 22
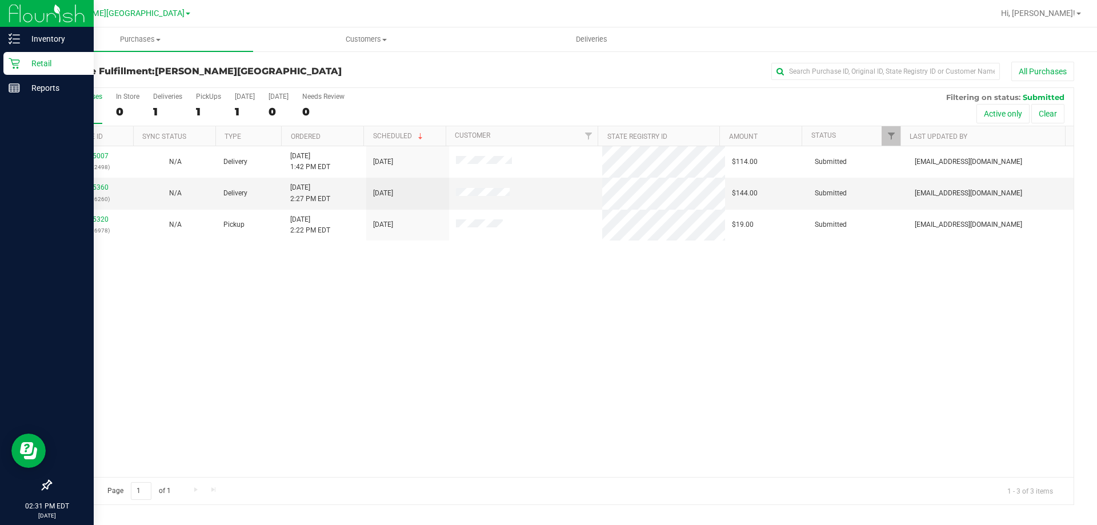
click at [62, 54] on div "Retail" at bounding box center [48, 63] width 90 height 23
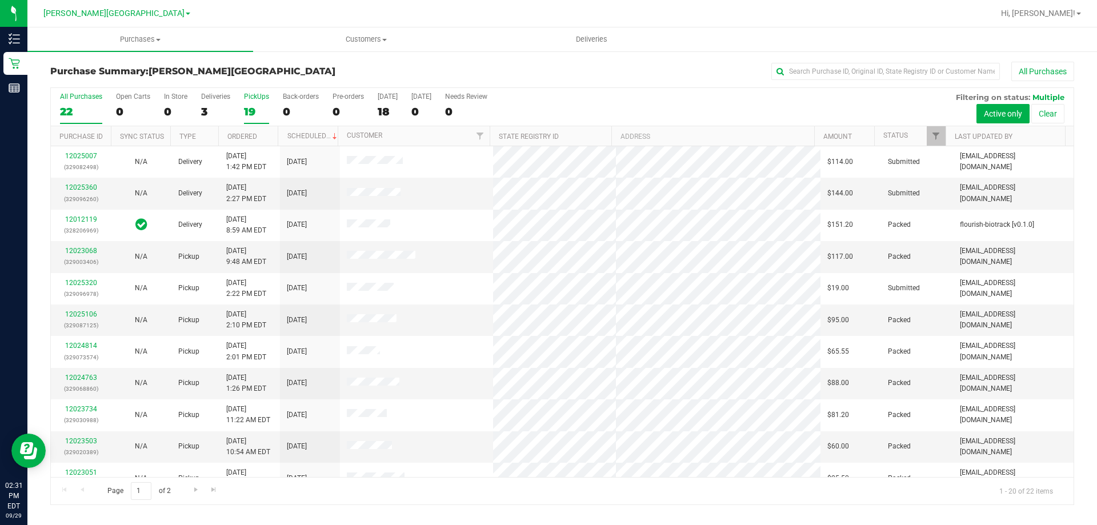
click at [248, 111] on div "19" at bounding box center [256, 111] width 25 height 13
click at [0, 0] on input "PickUps 19" at bounding box center [0, 0] width 0 height 0
